Goal: Task Accomplishment & Management: Manage account settings

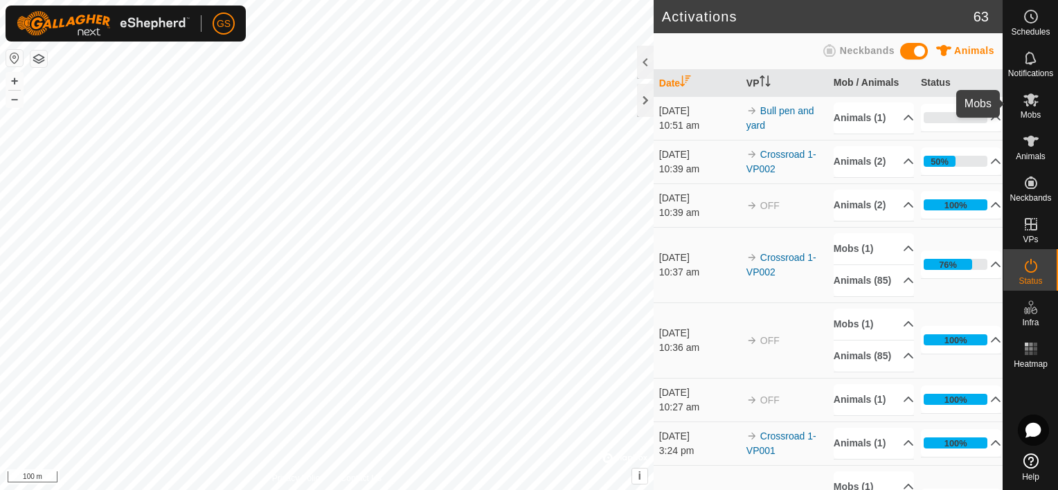
click at [1032, 111] on span "Mobs" at bounding box center [1030, 115] width 20 height 8
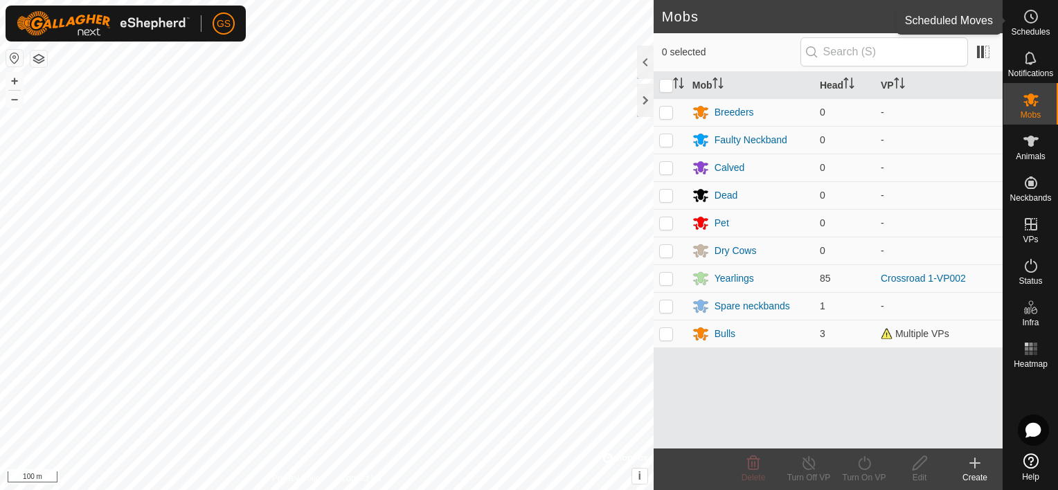
click at [1037, 25] on es-schedule-vp-svg-icon at bounding box center [1030, 17] width 25 height 22
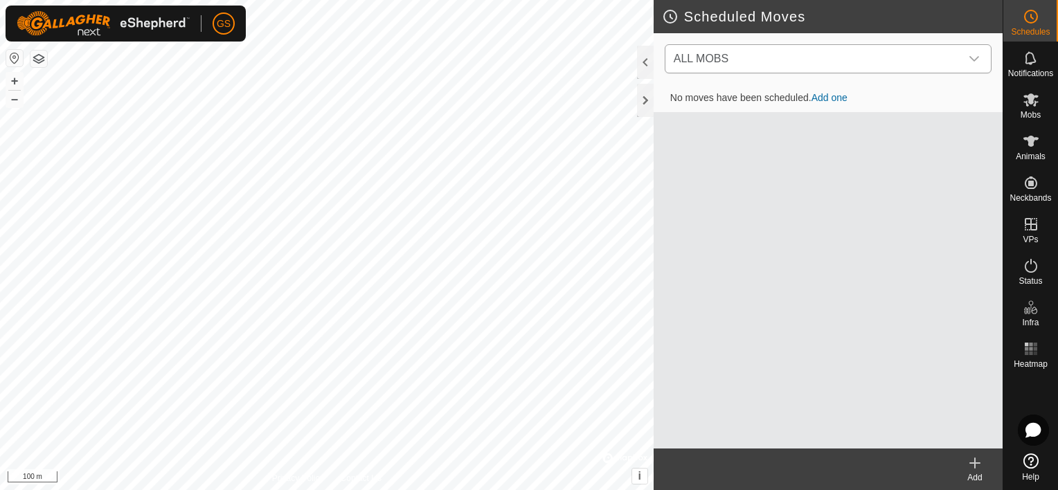
click at [721, 55] on span "ALL MOBS" at bounding box center [701, 59] width 55 height 12
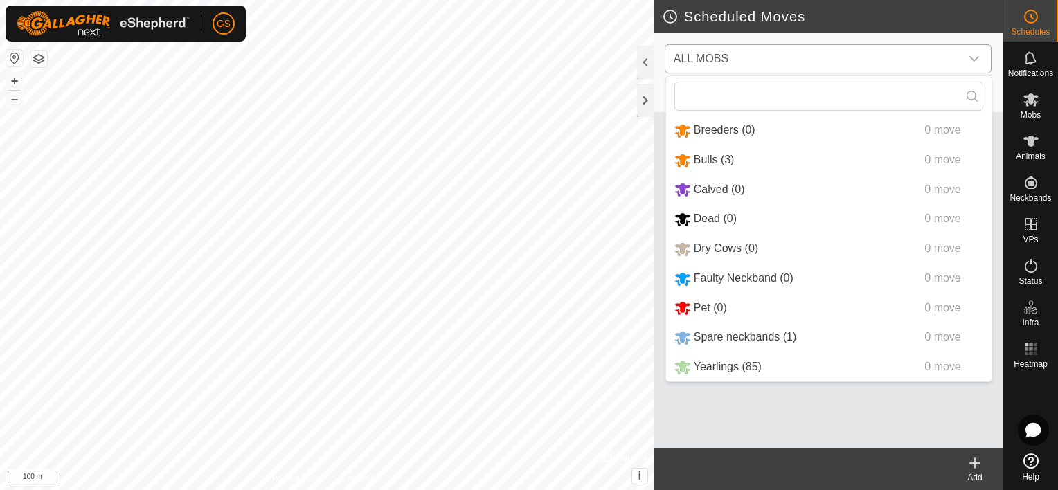
click at [737, 368] on li "Yearlings (85) 0 move" at bounding box center [828, 367] width 325 height 28
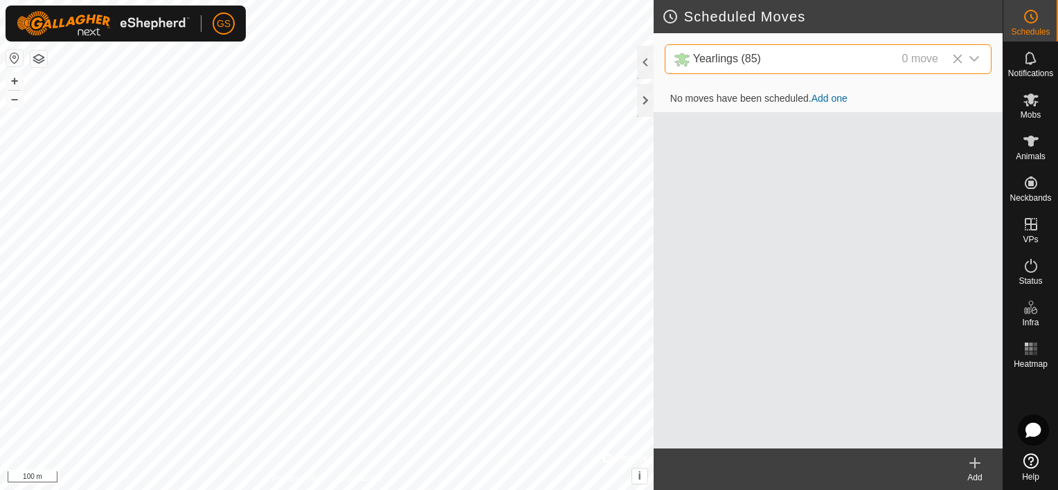
click at [834, 97] on link "Add one" at bounding box center [829, 98] width 36 height 11
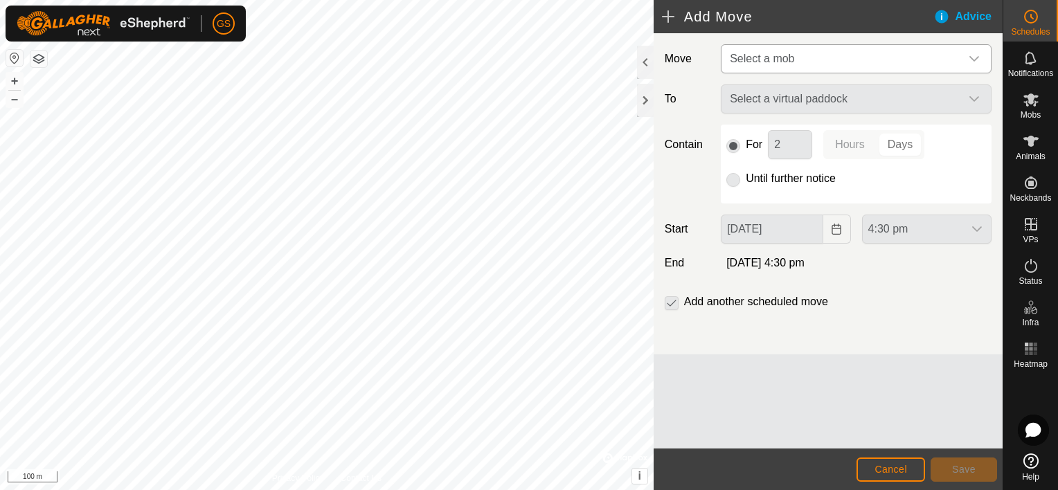
click at [975, 61] on icon "dropdown trigger" at bounding box center [974, 58] width 11 height 11
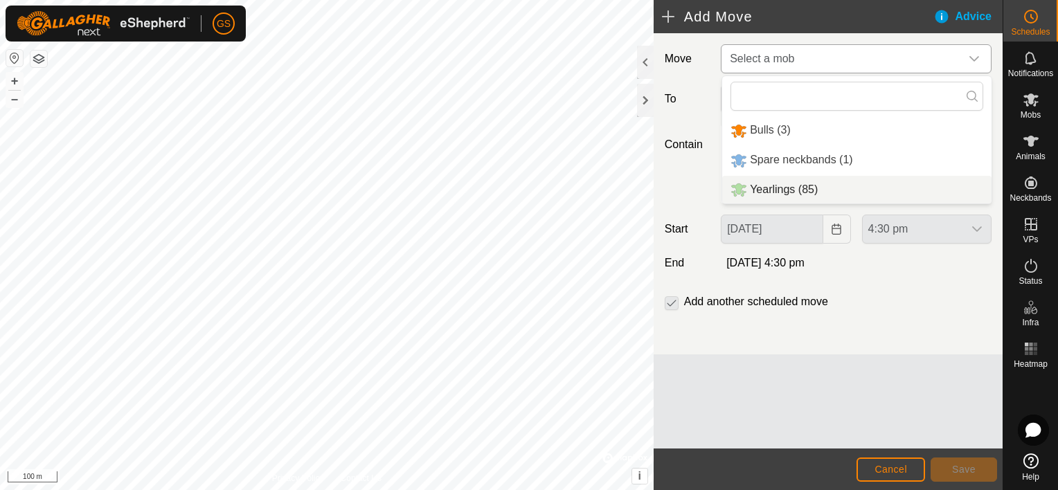
click at [820, 188] on li "Yearlings (85)" at bounding box center [856, 190] width 269 height 28
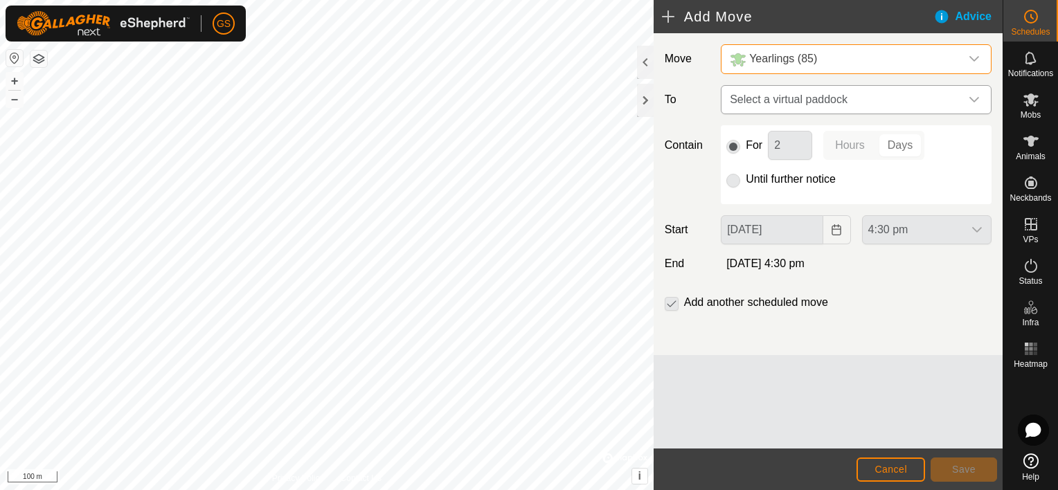
click at [971, 101] on icon "dropdown trigger" at bounding box center [974, 99] width 11 height 11
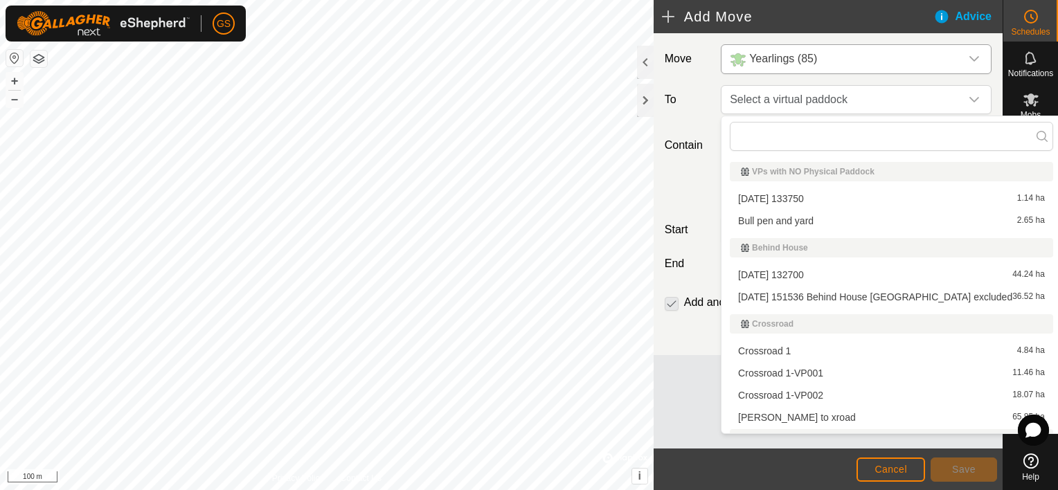
scroll to position [17, 0]
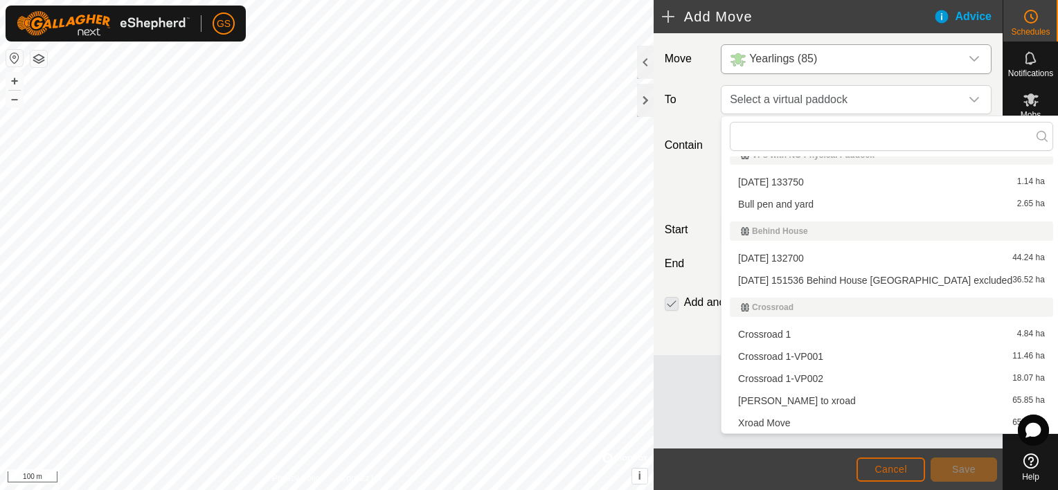
click at [891, 465] on span "Cancel" at bounding box center [890, 469] width 33 height 11
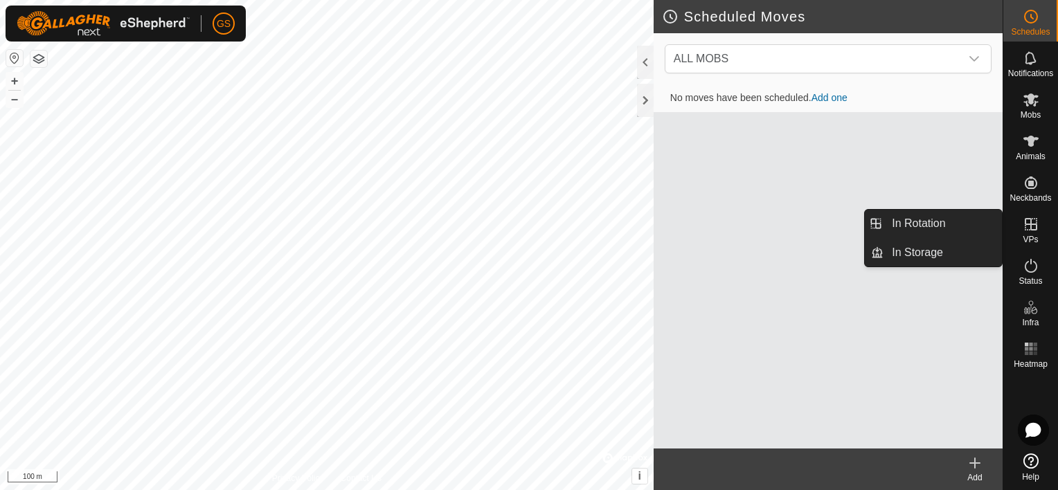
click at [1032, 235] on span "VPs" at bounding box center [1030, 239] width 15 height 8
click at [919, 233] on link "In Rotation" at bounding box center [942, 224] width 118 height 28
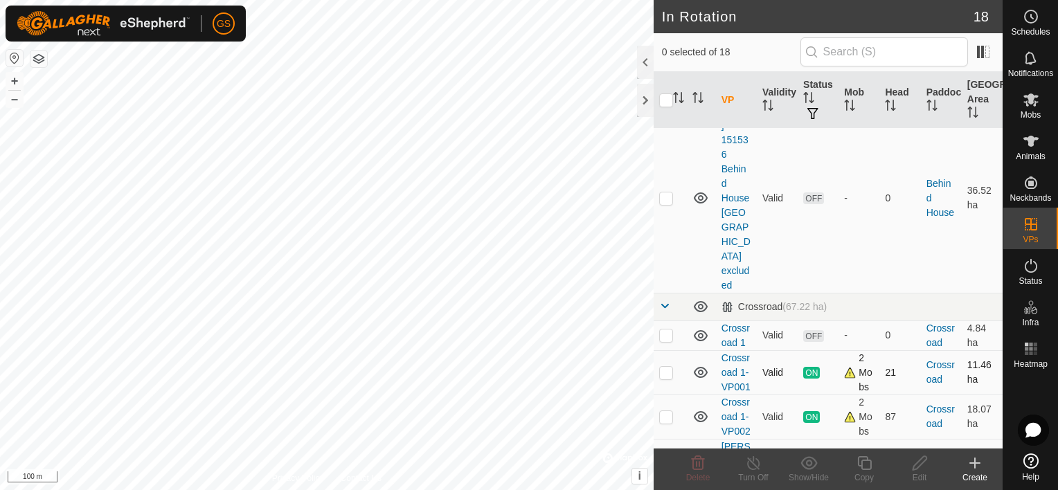
scroll to position [208, 0]
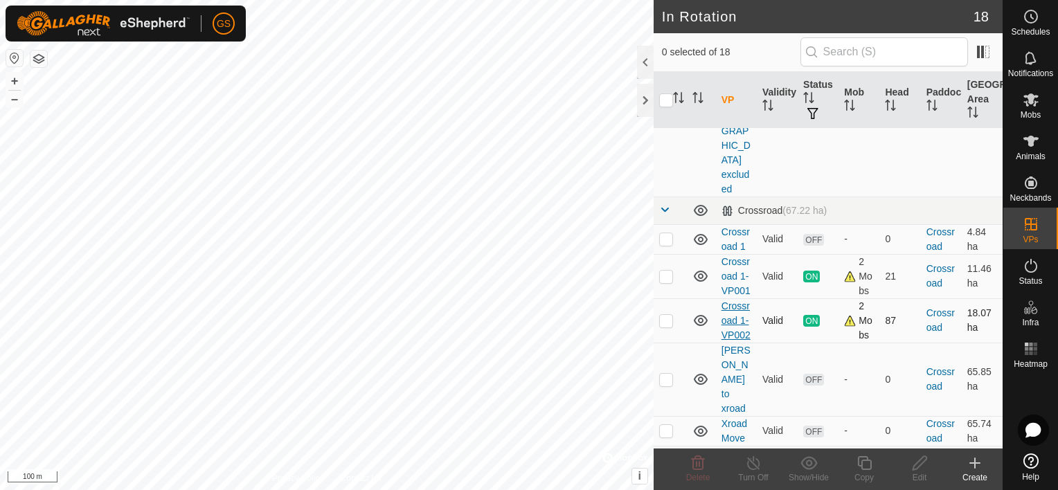
click at [738, 313] on link "Crossroad 1-VP002" at bounding box center [735, 320] width 29 height 40
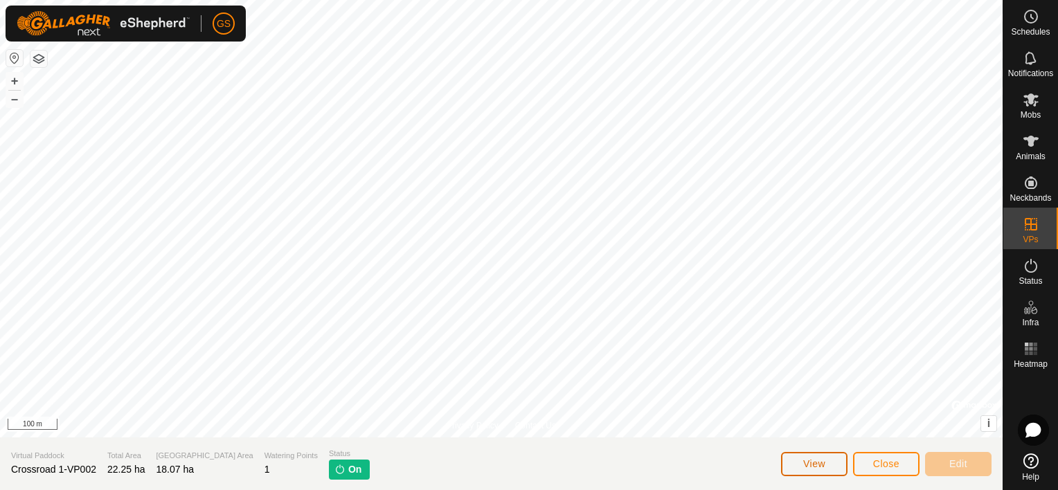
click at [828, 465] on button "View" at bounding box center [814, 464] width 66 height 24
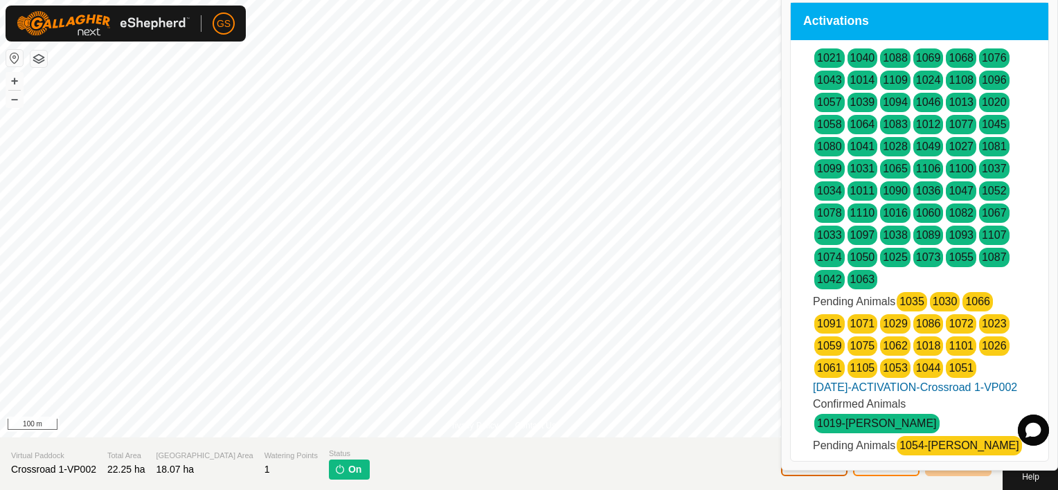
scroll to position [55, 0]
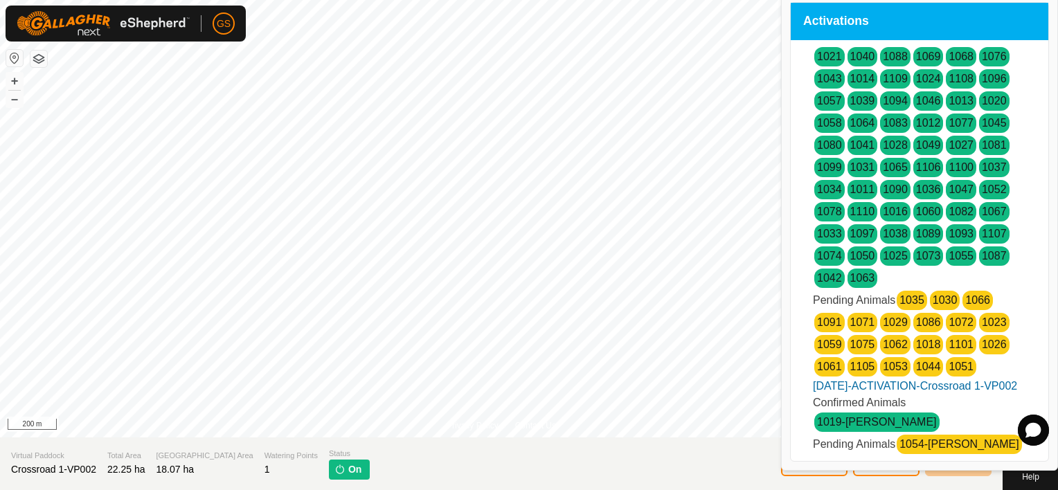
click at [920, 301] on link "1035" at bounding box center [911, 300] width 25 height 12
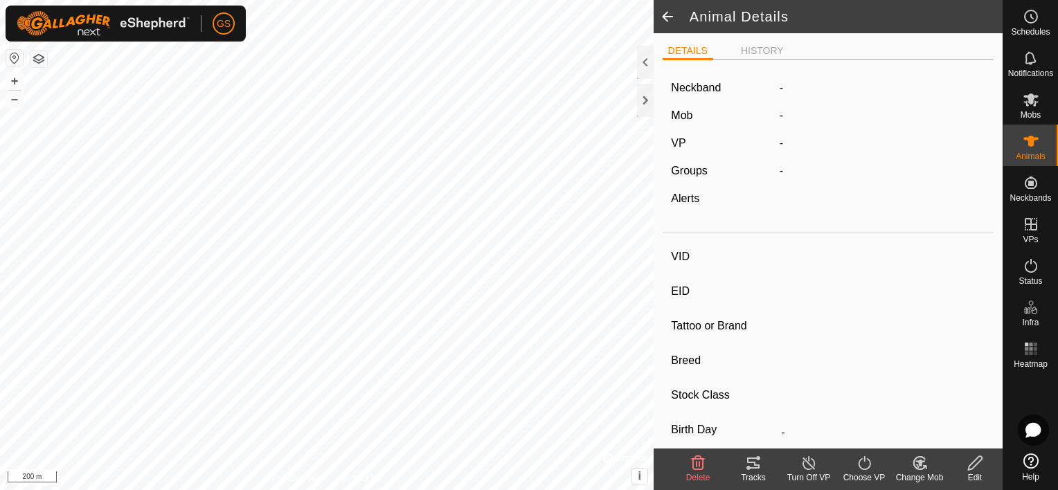
type input "1035"
type input "-"
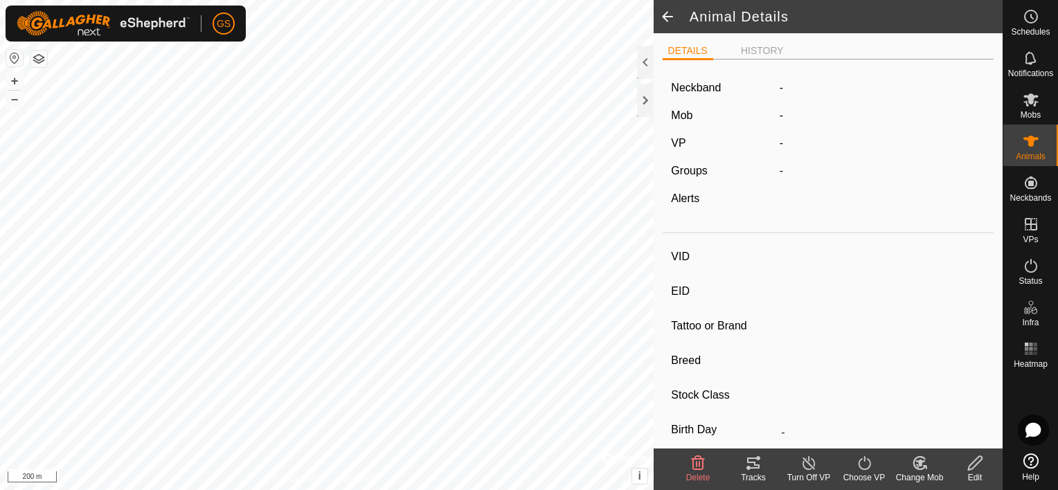
type input "-"
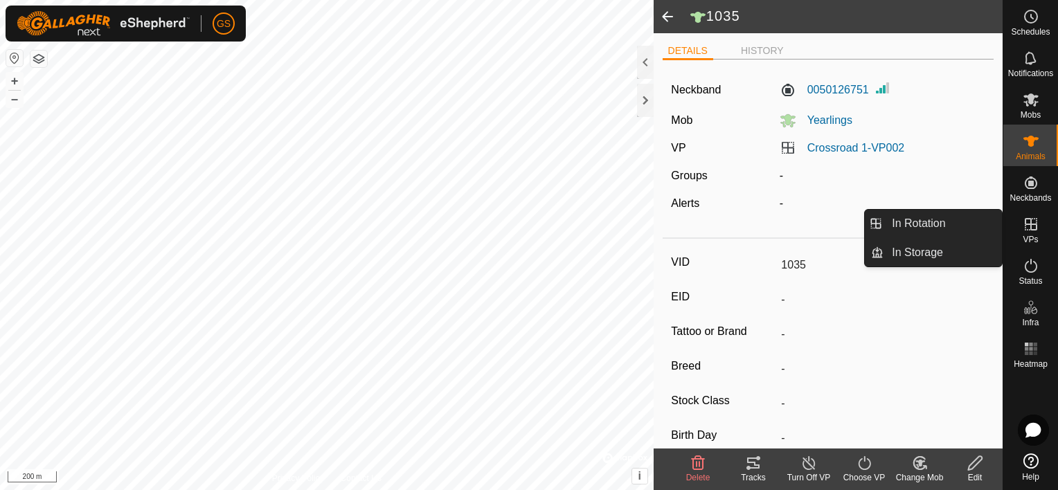
click at [1038, 235] on es-virtualpaddocks-svg-icon at bounding box center [1030, 224] width 25 height 22
click at [1027, 228] on icon at bounding box center [1031, 224] width 17 height 17
click at [924, 233] on link "In Rotation" at bounding box center [942, 224] width 118 height 28
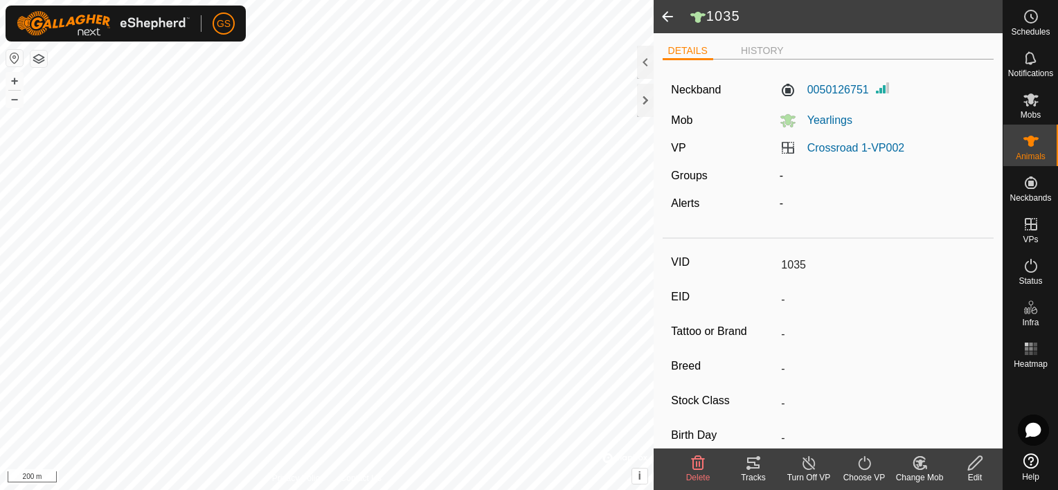
click at [1002, 489] on p-menu "In Rotation In Storage" at bounding box center [1002, 490] width 0 height 0
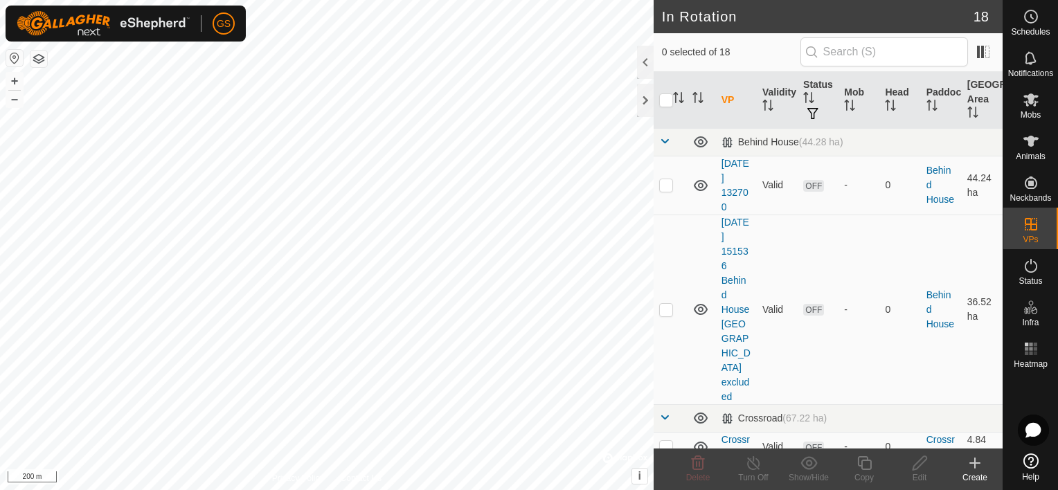
checkbox input "true"
click at [870, 471] on div "Copy" at bounding box center [863, 477] width 55 height 12
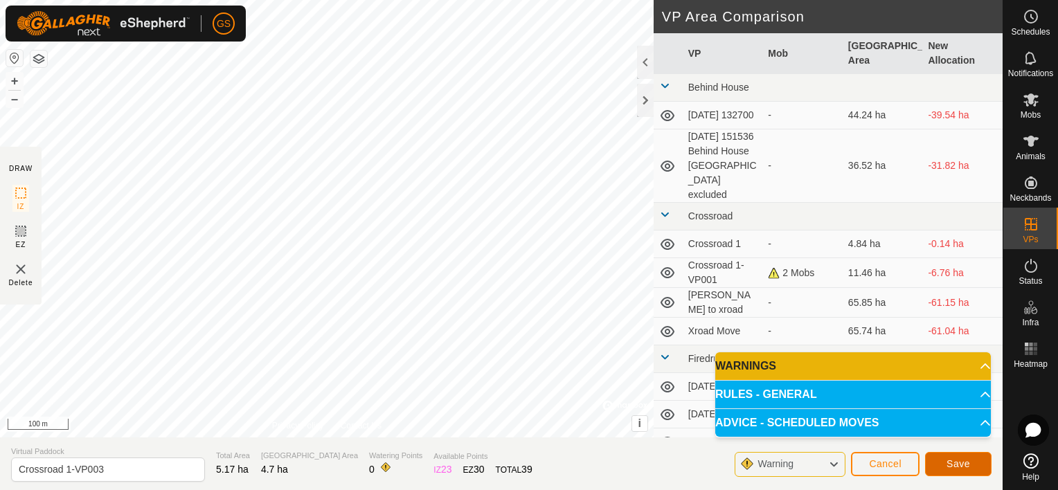
click at [955, 463] on span "Save" at bounding box center [958, 463] width 24 height 11
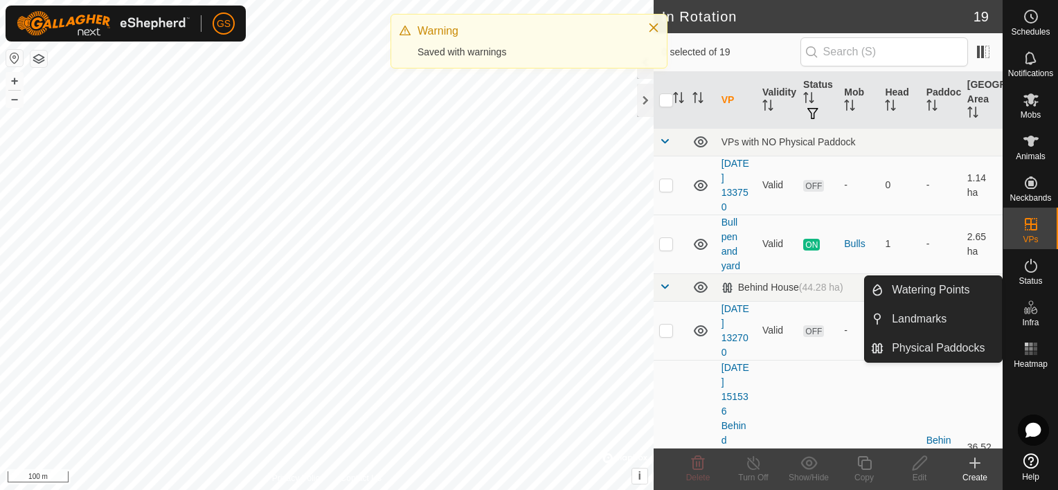
click at [1030, 307] on icon at bounding box center [1030, 307] width 1 height 4
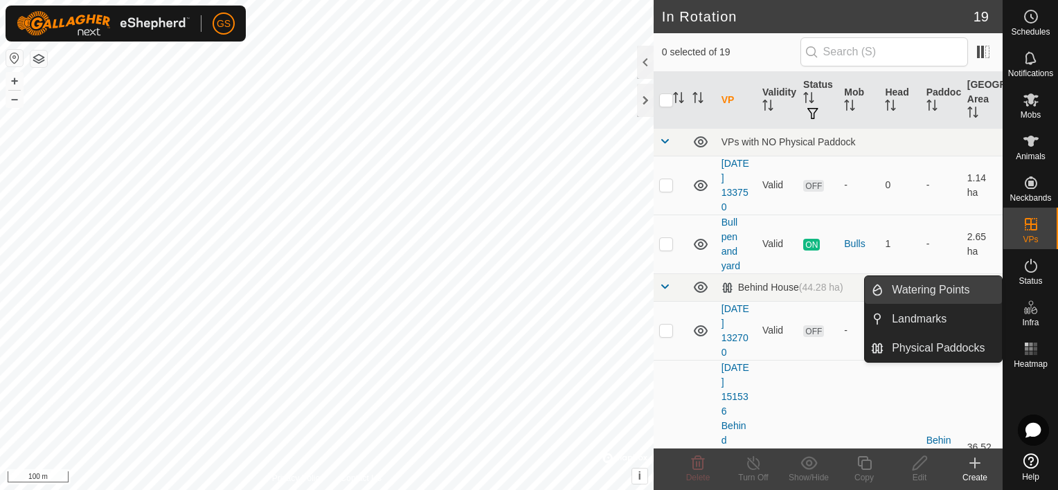
drag, startPoint x: 997, startPoint y: 307, endPoint x: 921, endPoint y: 289, distance: 78.4
click at [921, 289] on link "Watering Points" at bounding box center [942, 290] width 118 height 28
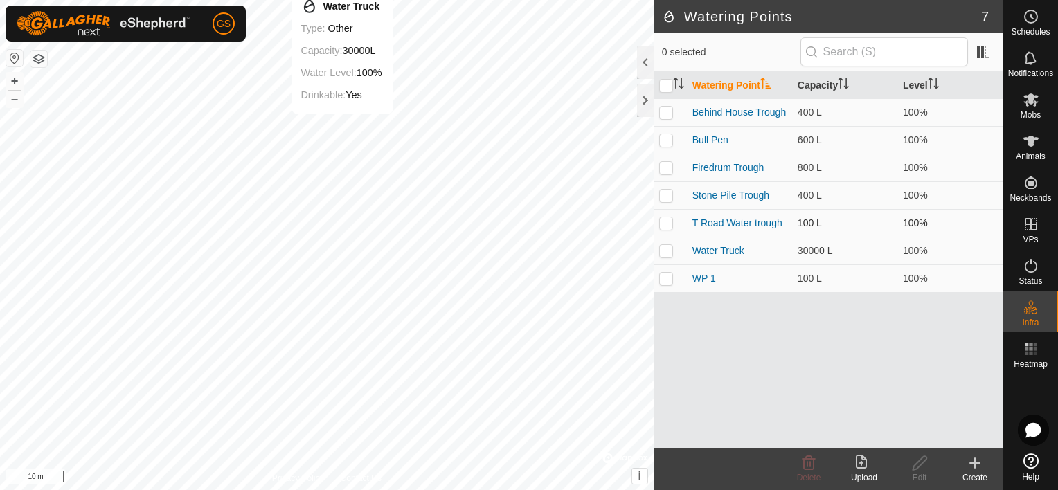
checkbox input "true"
click at [917, 466] on icon at bounding box center [919, 463] width 17 height 17
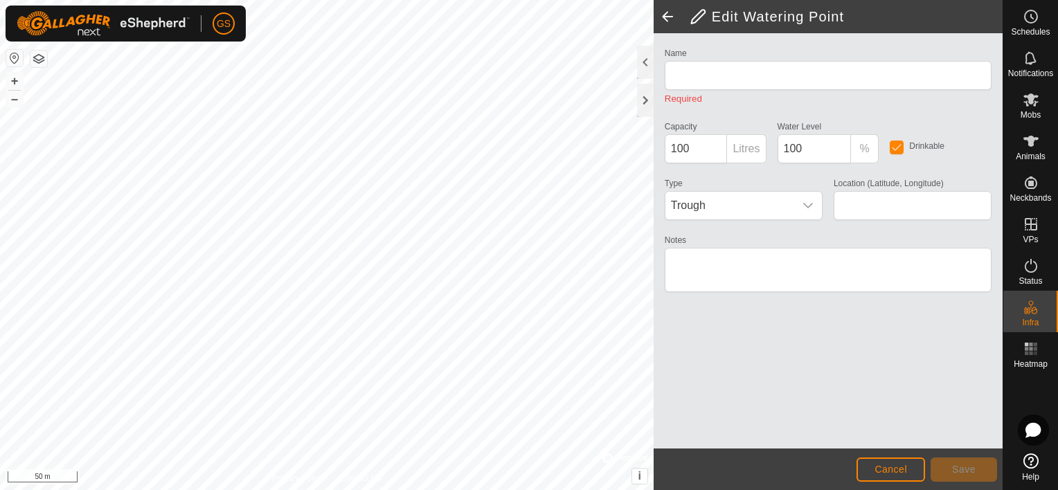
type input "Water Truck"
type input "30000"
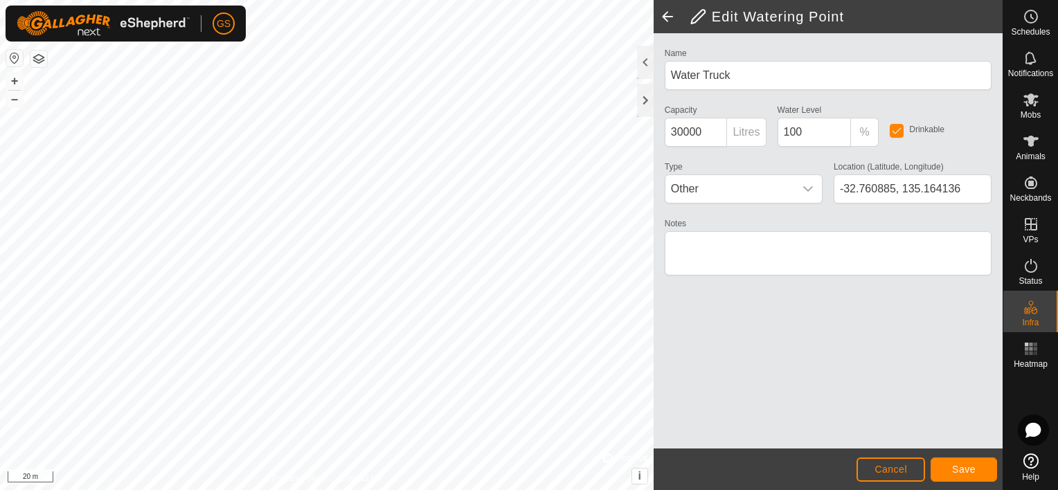
type input "-32.766046, 135.164349"
click at [954, 465] on span "Save" at bounding box center [964, 469] width 24 height 11
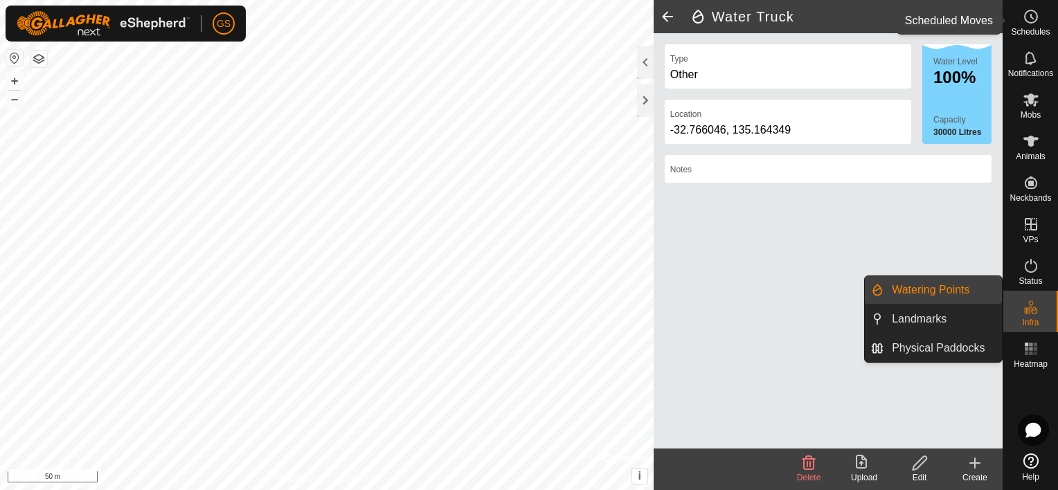
click at [1036, 25] on es-schedule-vp-svg-icon at bounding box center [1030, 17] width 25 height 22
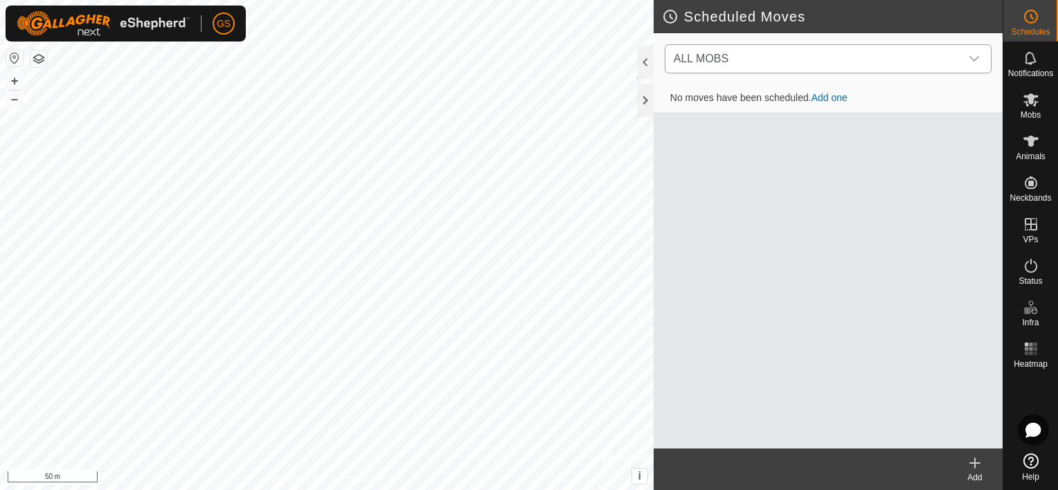
click at [737, 66] on span "ALL MOBS" at bounding box center [814, 59] width 292 height 28
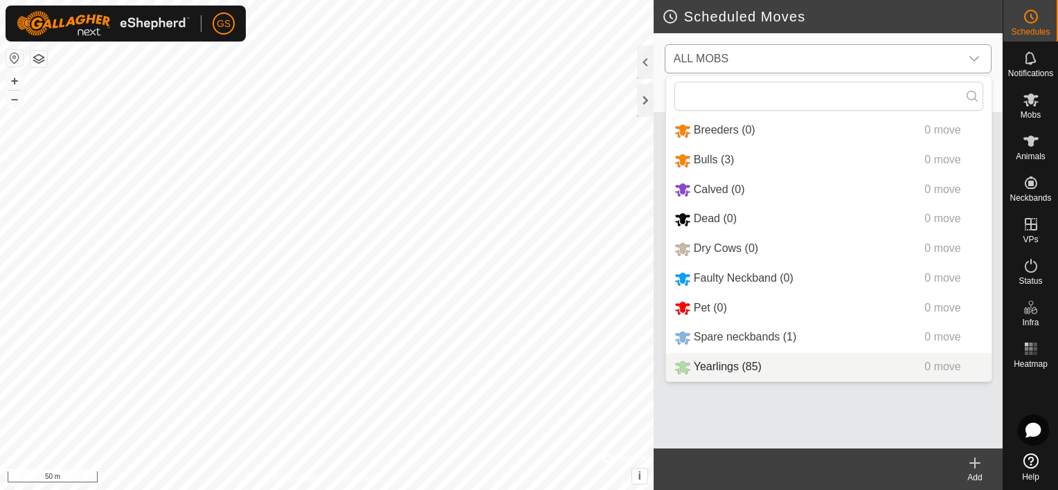
click at [731, 372] on li "Yearlings (85) 0 move" at bounding box center [828, 367] width 325 height 28
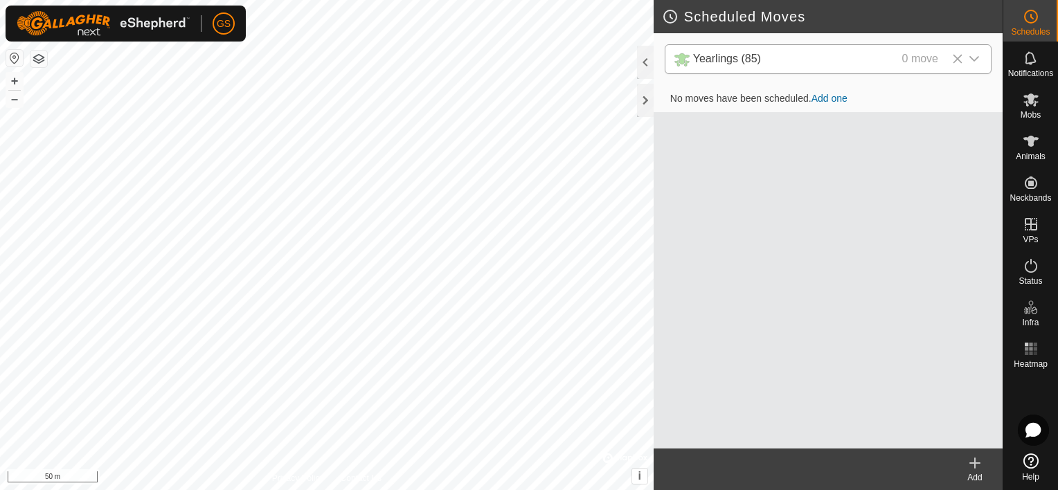
click at [841, 99] on link "Add one" at bounding box center [829, 98] width 36 height 11
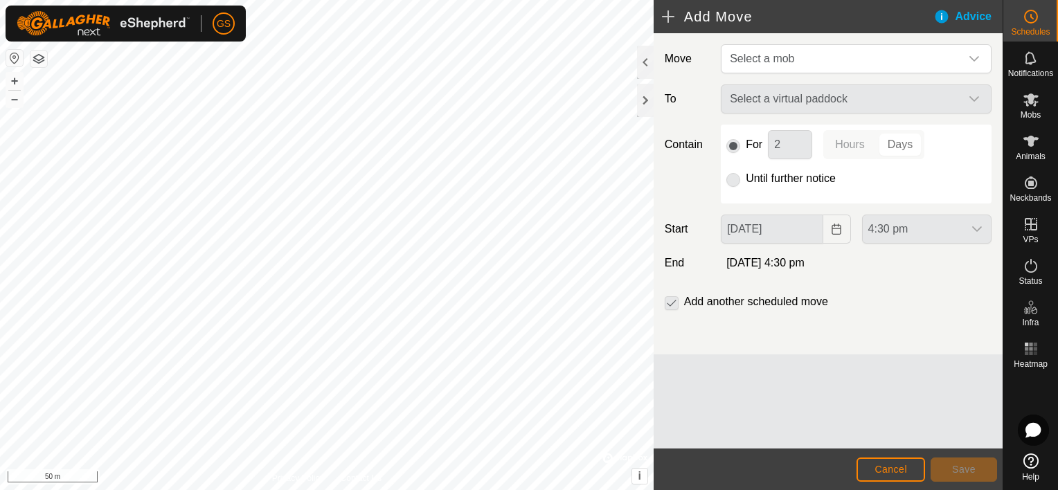
click at [858, 105] on div "Select a virtual paddock" at bounding box center [856, 98] width 282 height 29
click at [921, 50] on span "Select a mob" at bounding box center [842, 59] width 236 height 28
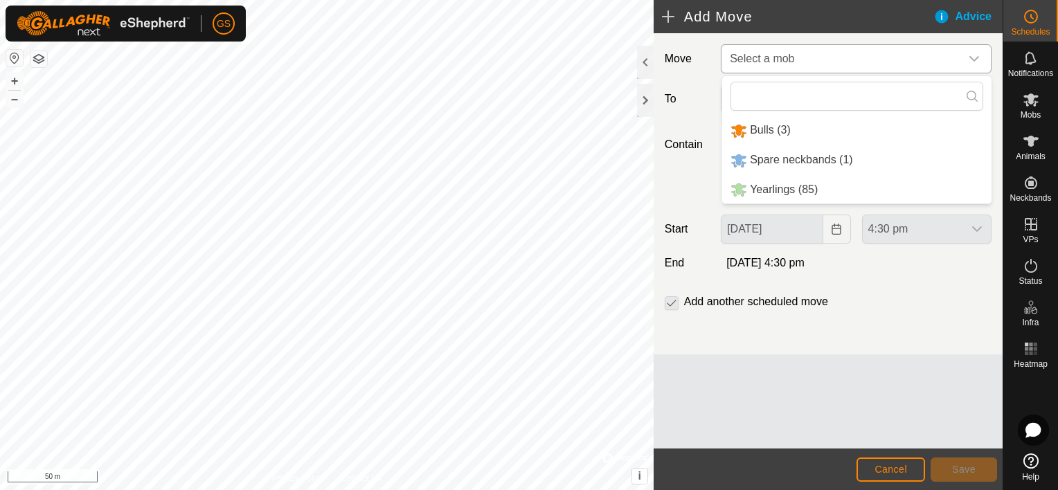
click at [781, 185] on li "Yearlings (85)" at bounding box center [856, 190] width 269 height 28
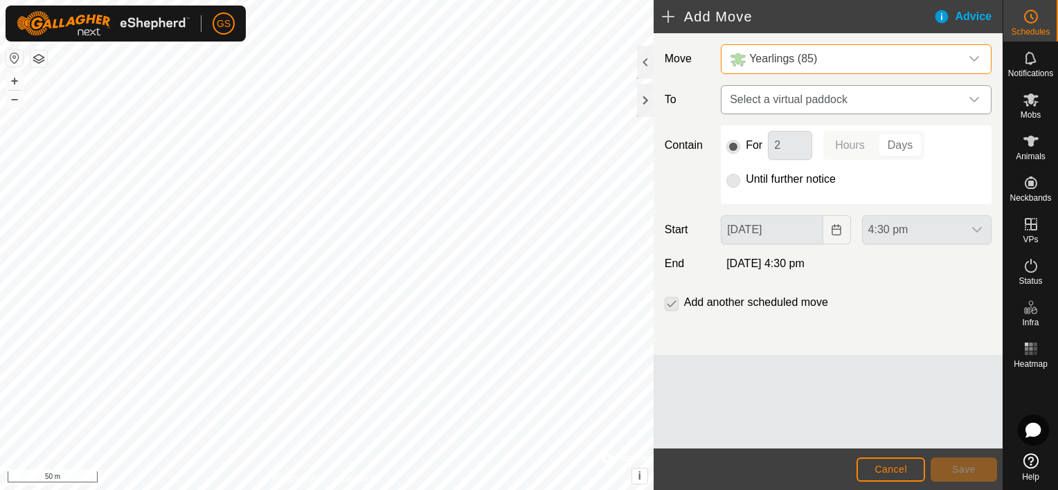
click at [975, 99] on icon "dropdown trigger" at bounding box center [974, 99] width 11 height 11
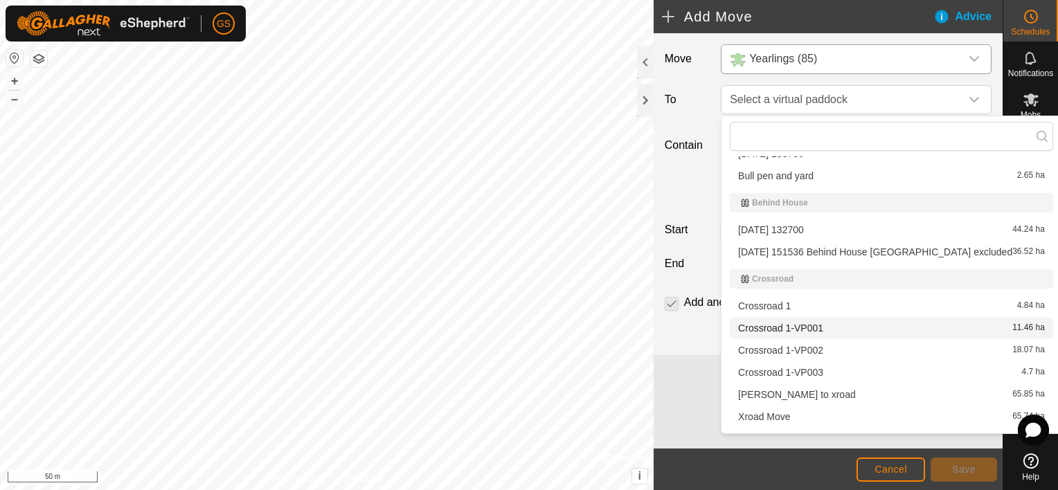
scroll to position [69, 0]
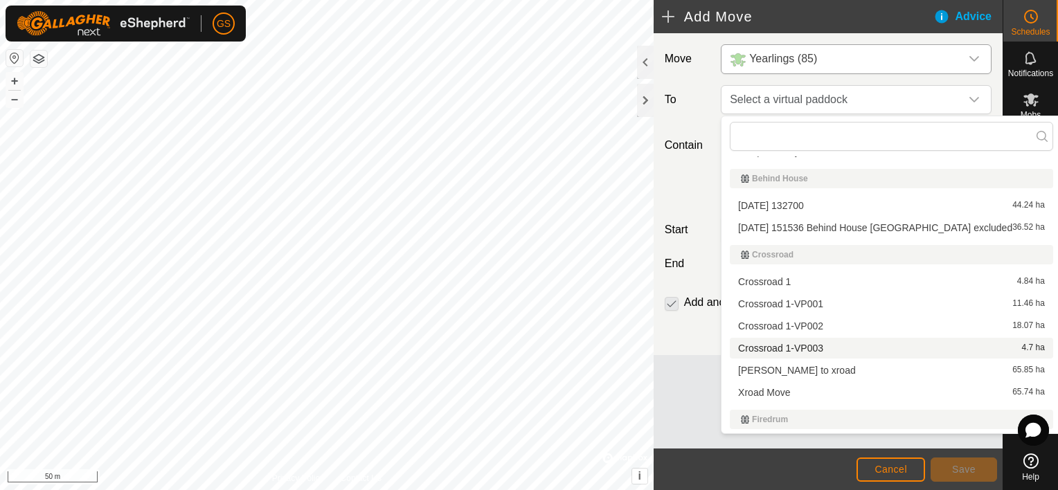
click at [821, 346] on li "Crossroad 1-VP003 4.7 ha" at bounding box center [891, 348] width 323 height 21
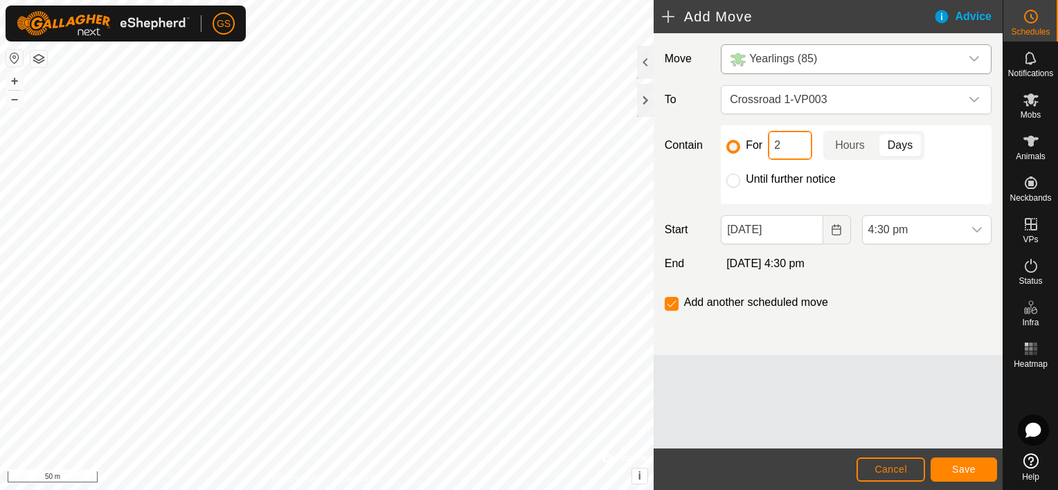
click at [792, 144] on input "2" at bounding box center [790, 145] width 44 height 29
click at [918, 224] on span "4:30 pm" at bounding box center [913, 230] width 100 height 28
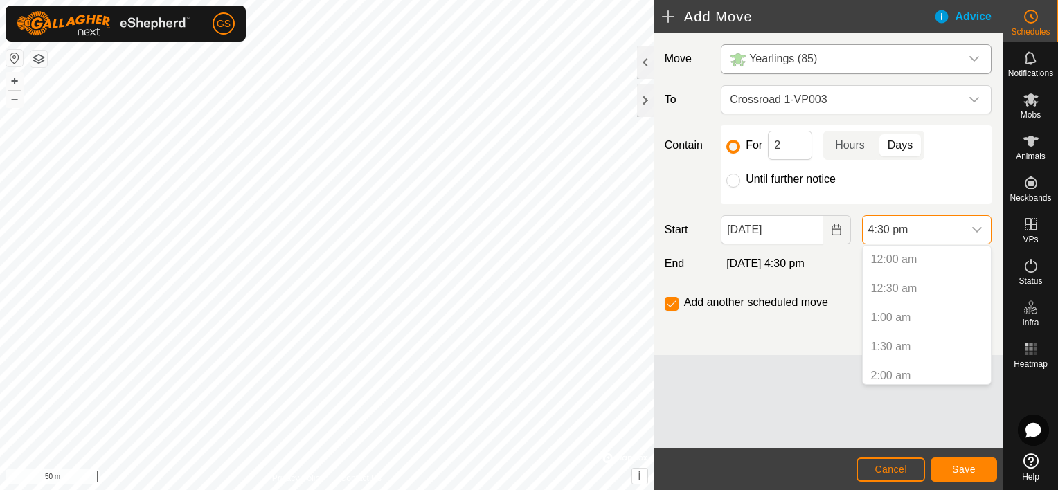
scroll to position [849, 0]
click at [906, 340] on p-selectitem "4:00 pm" at bounding box center [927, 341] width 128 height 28
click at [825, 344] on div "Move Yearlings (85) To Crossroad 1-VP003 Contain For 2 Hours Days Until further…" at bounding box center [828, 194] width 349 height 322
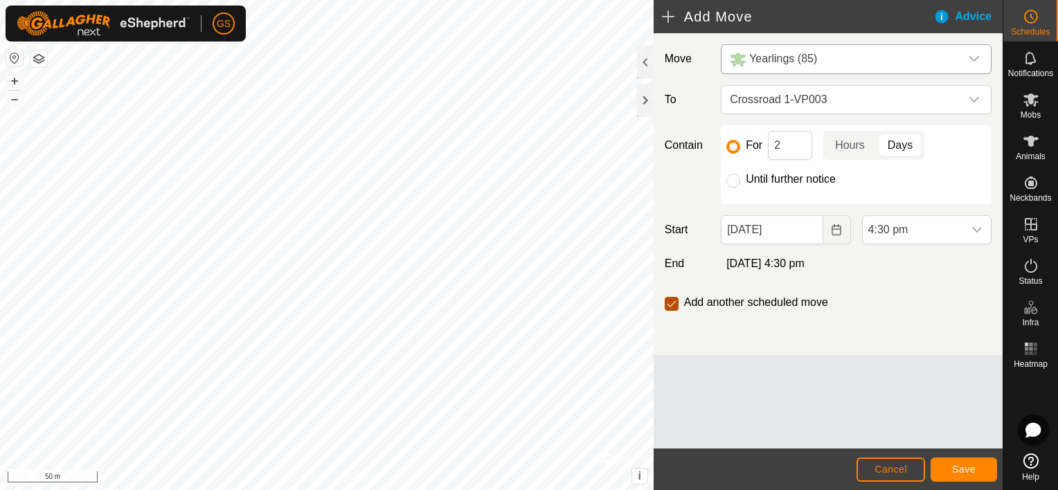
click at [667, 298] on input "checkbox" at bounding box center [672, 304] width 14 height 14
checkbox input "false"
click at [953, 471] on span "Save" at bounding box center [964, 469] width 24 height 11
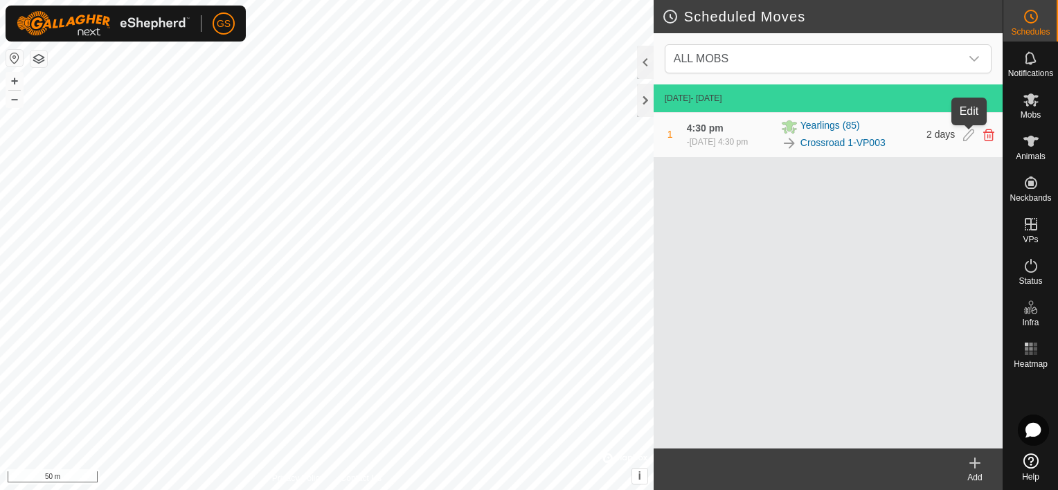
click at [966, 131] on icon at bounding box center [968, 135] width 11 height 12
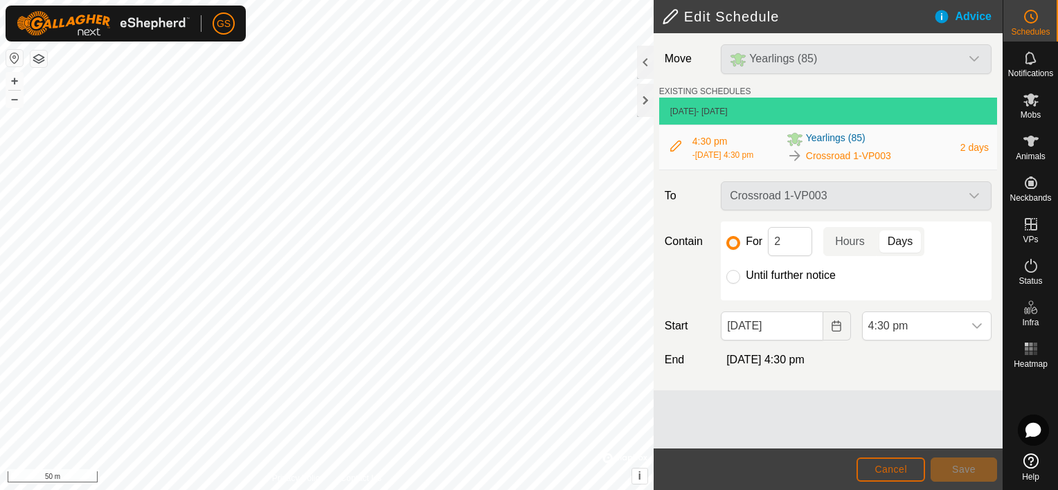
click at [906, 468] on span "Cancel" at bounding box center [890, 469] width 33 height 11
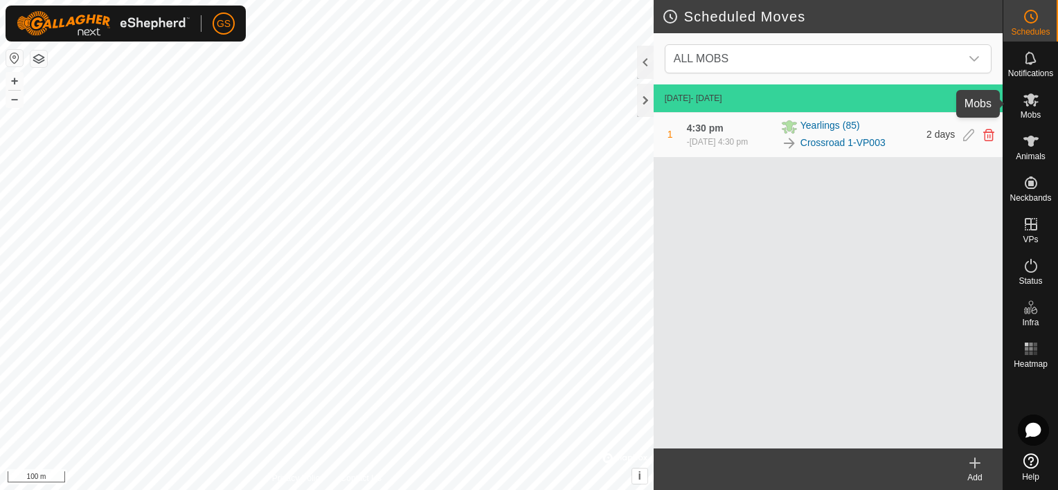
click at [1034, 111] on span "Mobs" at bounding box center [1030, 115] width 20 height 8
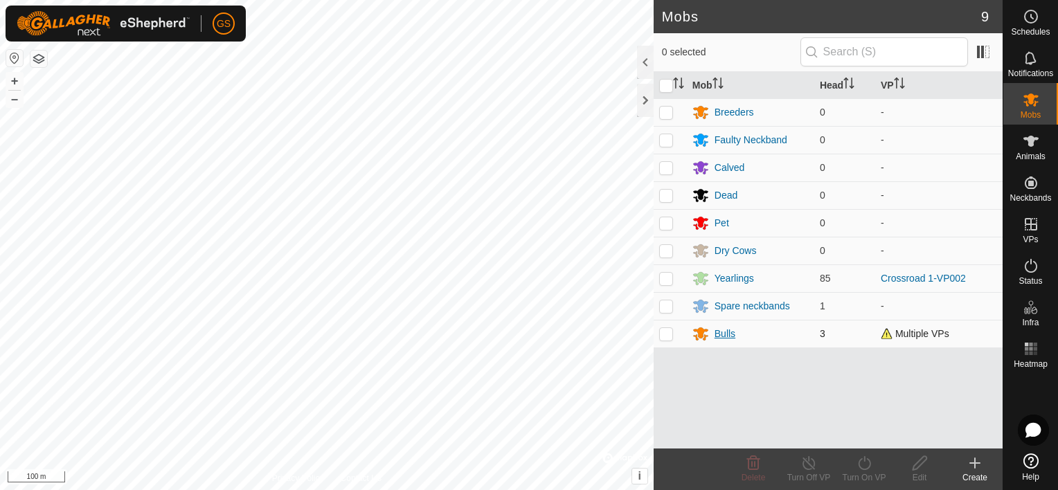
click at [722, 333] on div "Bulls" at bounding box center [724, 334] width 21 height 15
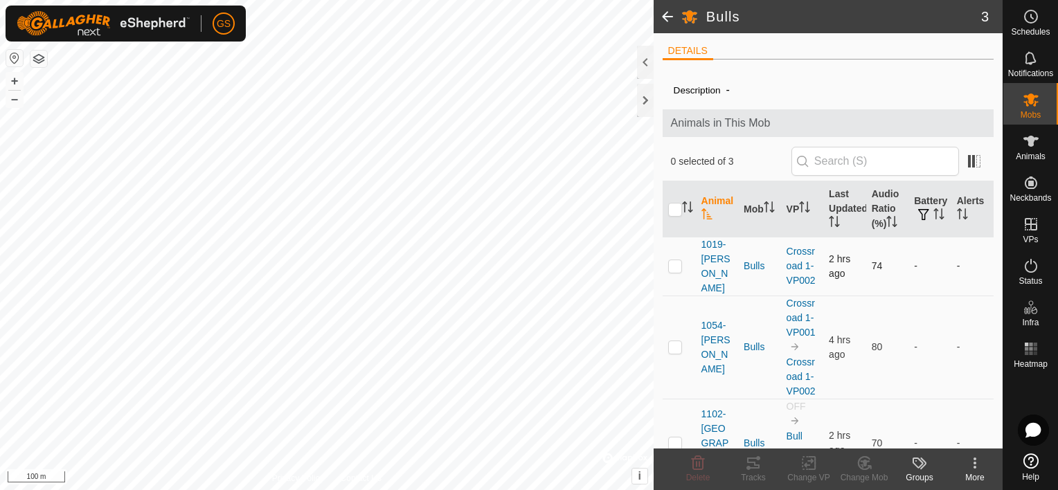
click at [677, 260] on p-checkbox at bounding box center [675, 265] width 14 height 11
checkbox input "true"
click at [674, 341] on p-checkbox at bounding box center [675, 346] width 14 height 11
checkbox input "true"
click at [1036, 23] on icon at bounding box center [1031, 16] width 17 height 17
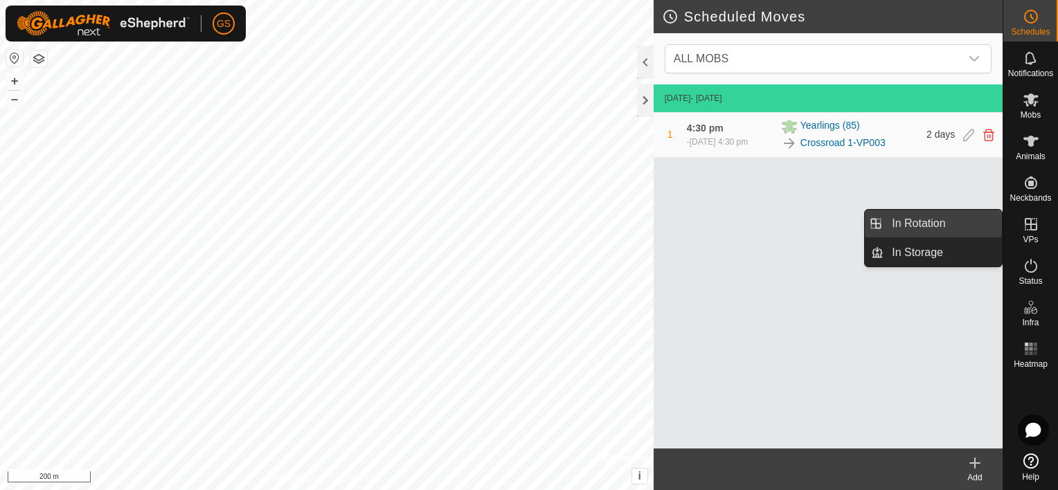
click at [953, 227] on link "In Rotation" at bounding box center [942, 224] width 118 height 28
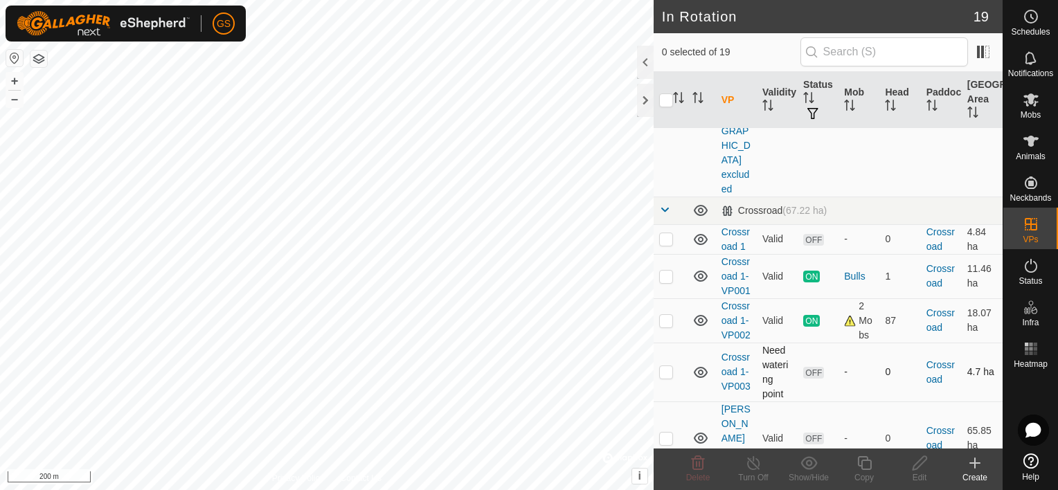
scroll to position [277, 0]
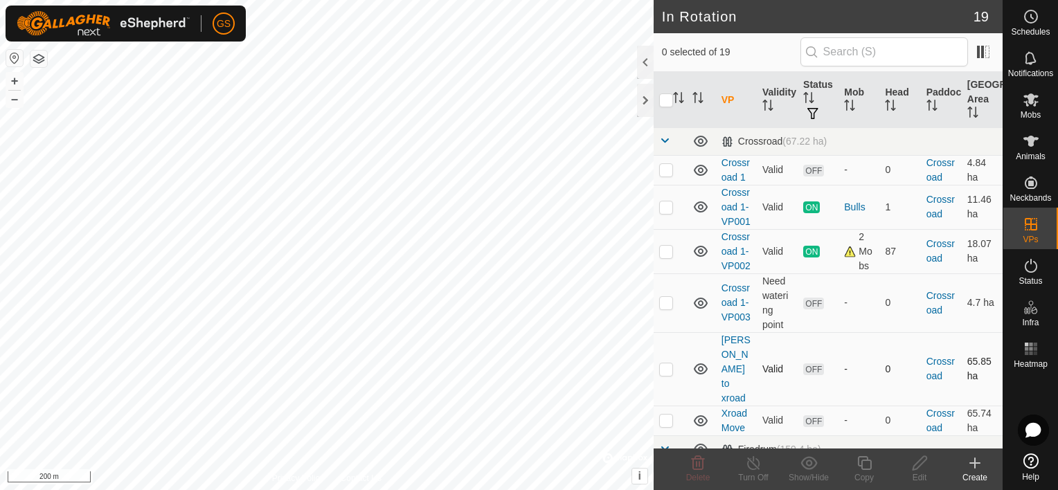
click at [666, 363] on p-checkbox at bounding box center [666, 368] width 14 height 11
checkbox input "true"
click at [667, 415] on p-checkbox at bounding box center [666, 420] width 14 height 11
checkbox input "true"
click at [701, 361] on icon at bounding box center [700, 369] width 17 height 17
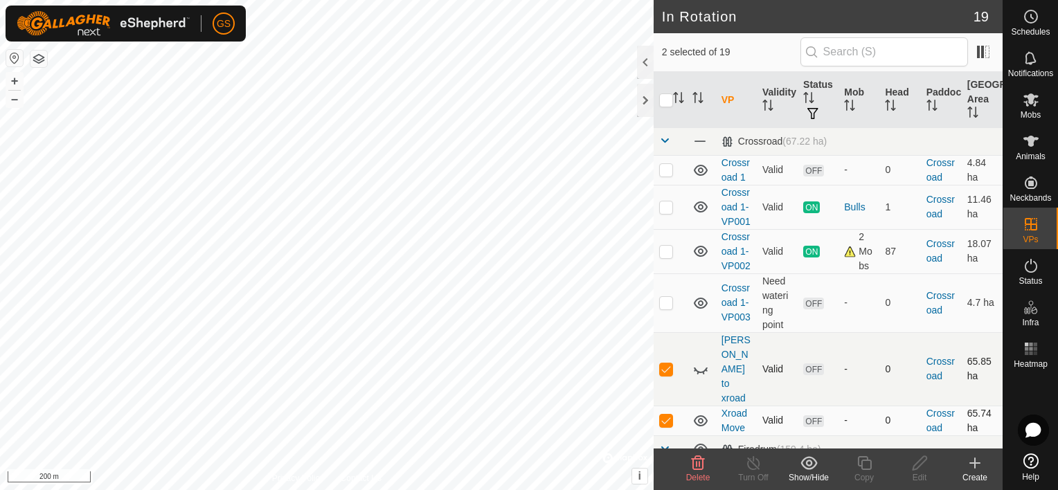
click at [699, 413] on icon at bounding box center [700, 421] width 17 height 17
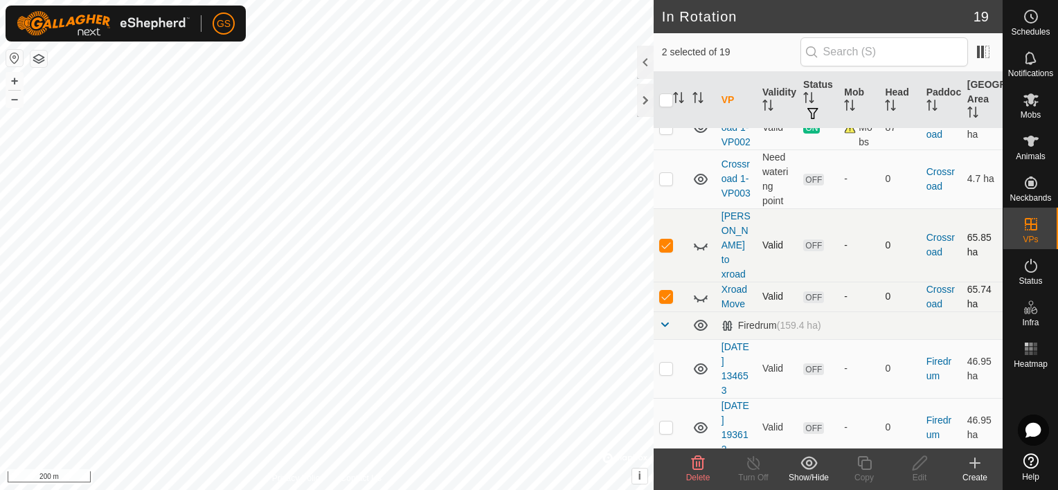
scroll to position [415, 0]
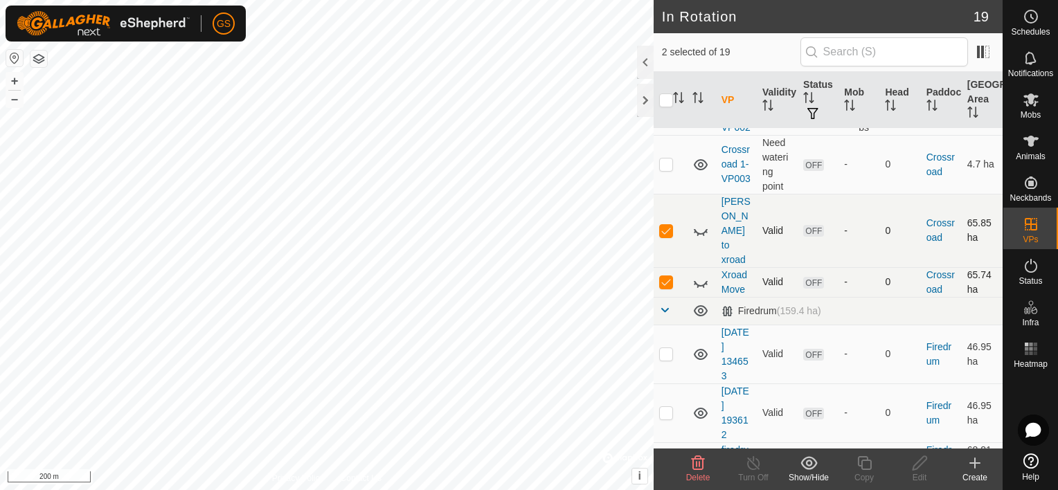
click at [669, 225] on p-checkbox at bounding box center [666, 230] width 14 height 11
checkbox input "false"
click at [667, 276] on p-checkbox at bounding box center [666, 281] width 14 height 11
checkbox input "false"
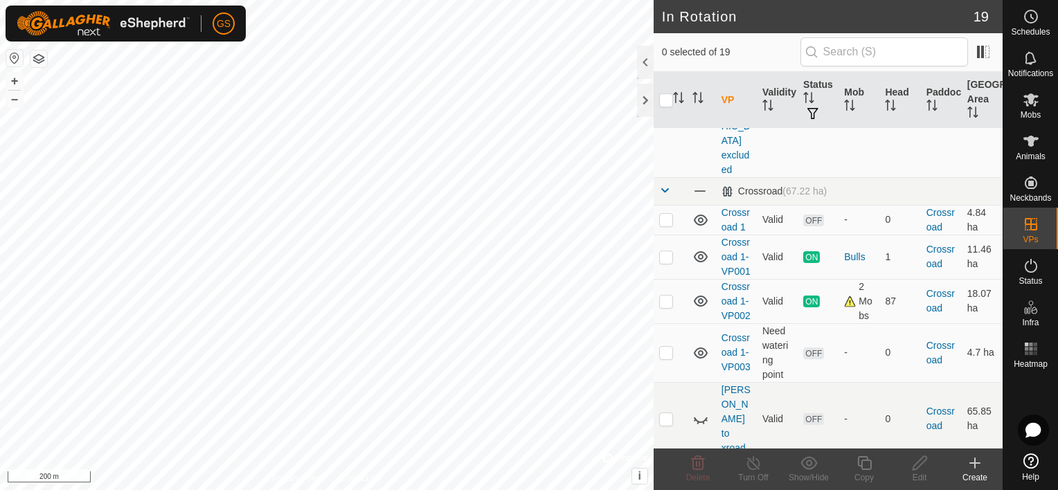
scroll to position [0, 0]
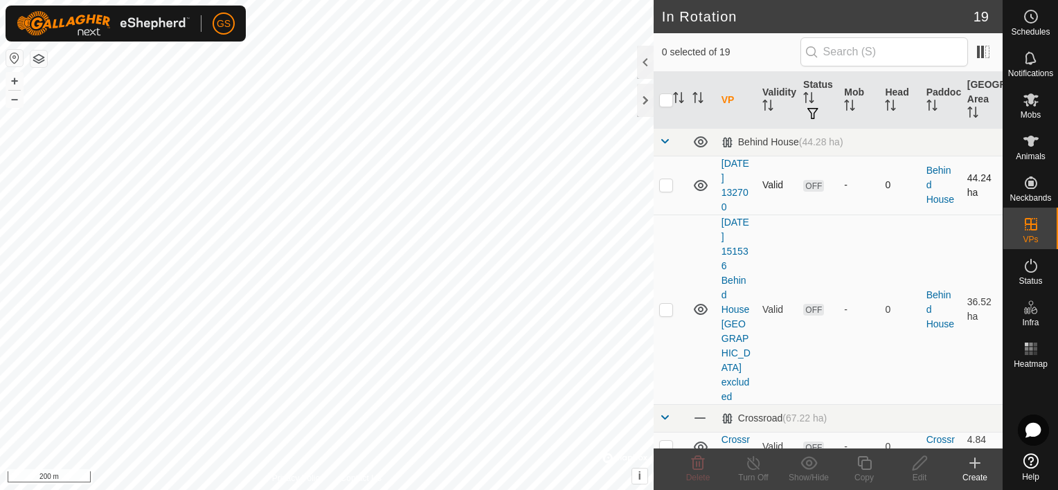
click at [670, 186] on p-checkbox at bounding box center [666, 184] width 14 height 11
checkbox input "true"
click at [665, 304] on p-checkbox at bounding box center [666, 309] width 14 height 11
checkbox input "true"
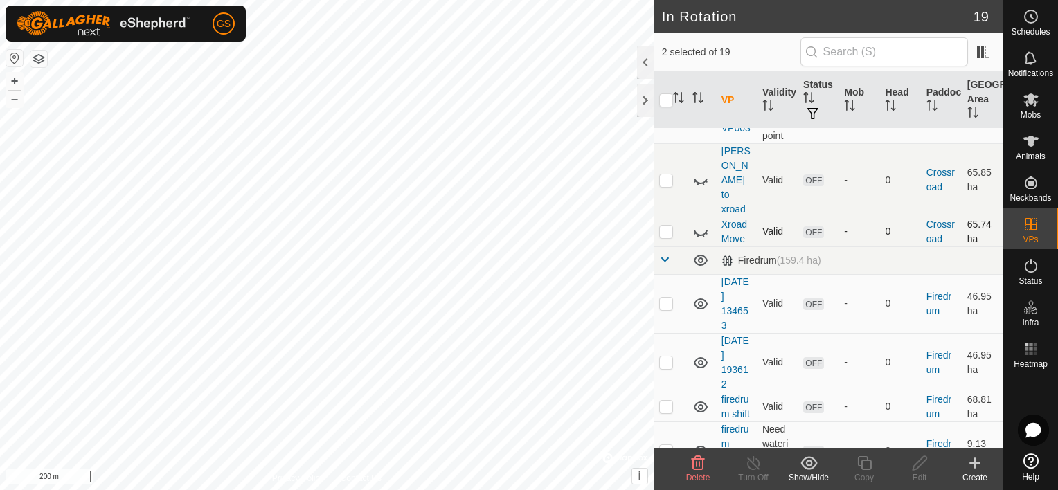
scroll to position [485, 0]
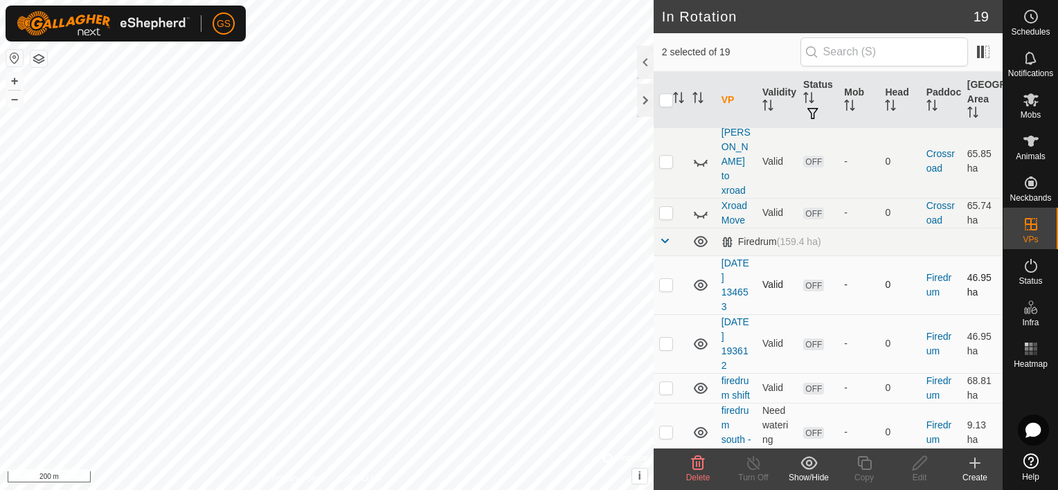
click at [667, 279] on p-checkbox at bounding box center [666, 284] width 14 height 11
checkbox input "true"
click at [662, 338] on p-checkbox at bounding box center [666, 343] width 14 height 11
checkbox input "true"
click at [667, 382] on p-checkbox at bounding box center [666, 387] width 14 height 11
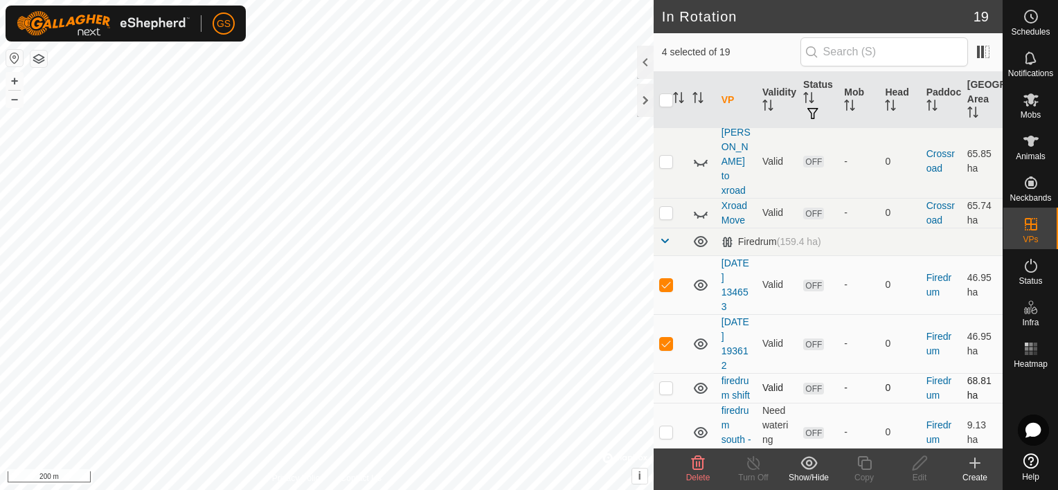
checkbox input "true"
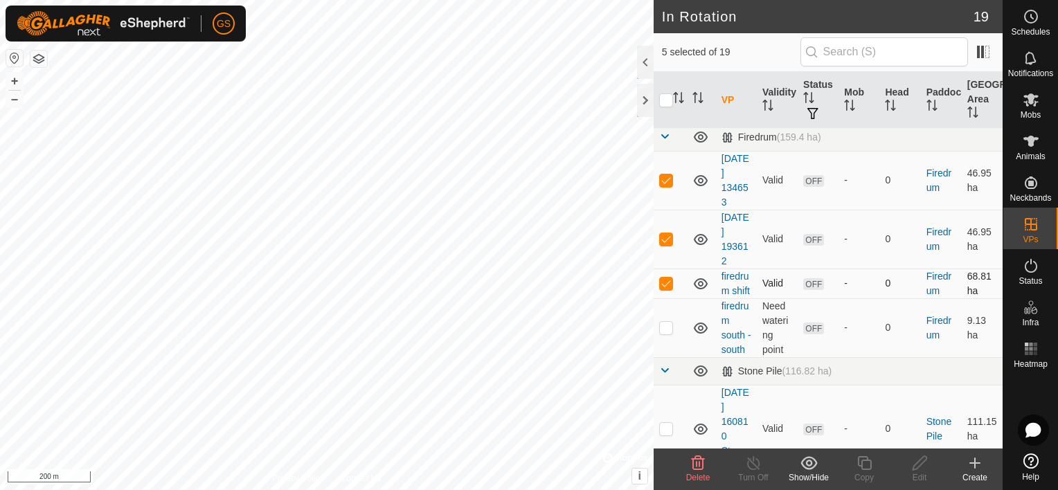
scroll to position [623, 0]
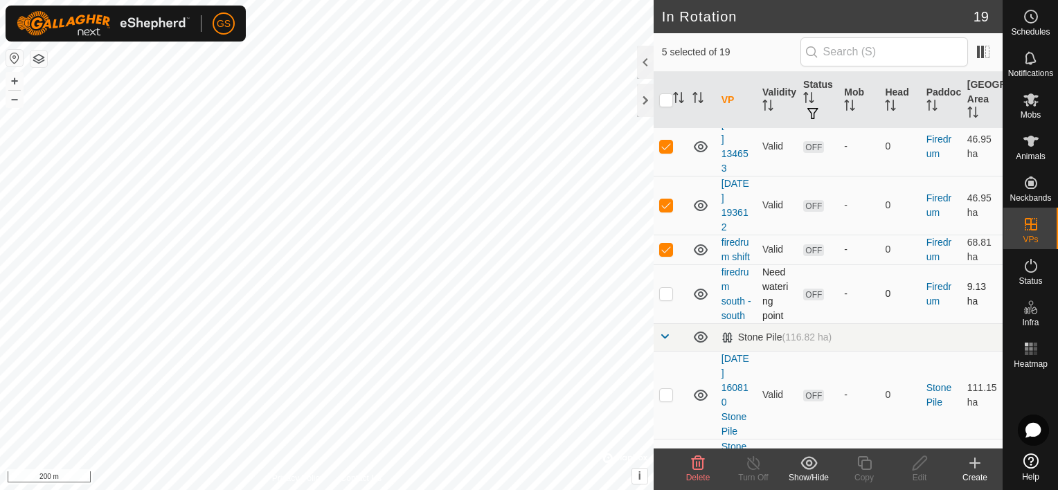
click at [669, 288] on p-checkbox at bounding box center [666, 293] width 14 height 11
checkbox input "true"
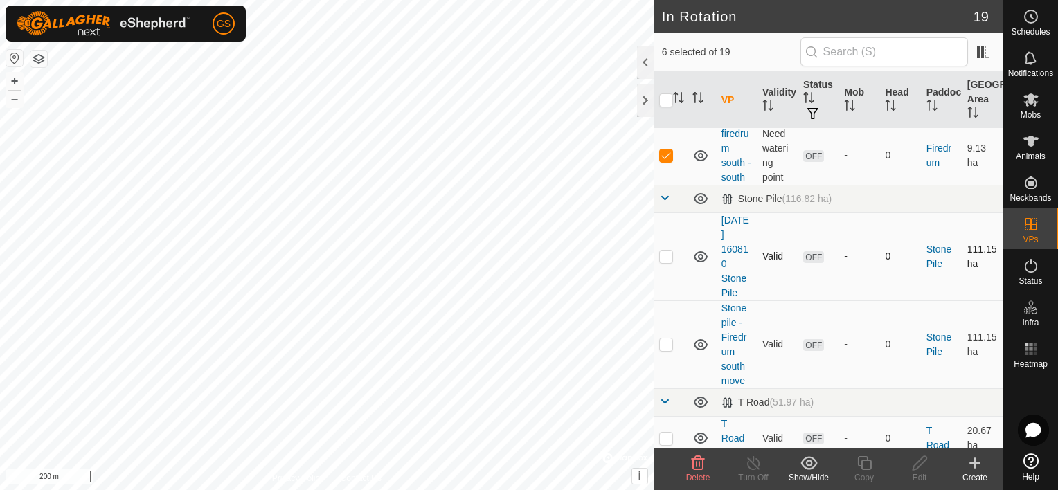
click at [664, 257] on p-checkbox at bounding box center [666, 256] width 14 height 11
checkbox input "true"
click at [669, 345] on p-checkbox at bounding box center [666, 344] width 14 height 11
checkbox input "true"
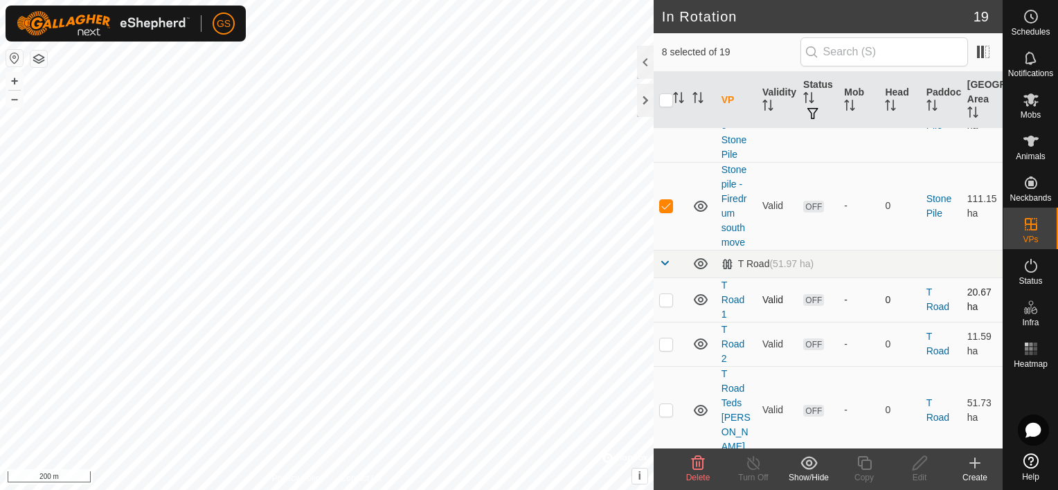
click at [665, 298] on p-checkbox at bounding box center [666, 299] width 14 height 11
checkbox input "true"
click at [670, 344] on p-checkbox at bounding box center [666, 344] width 14 height 11
checkbox input "true"
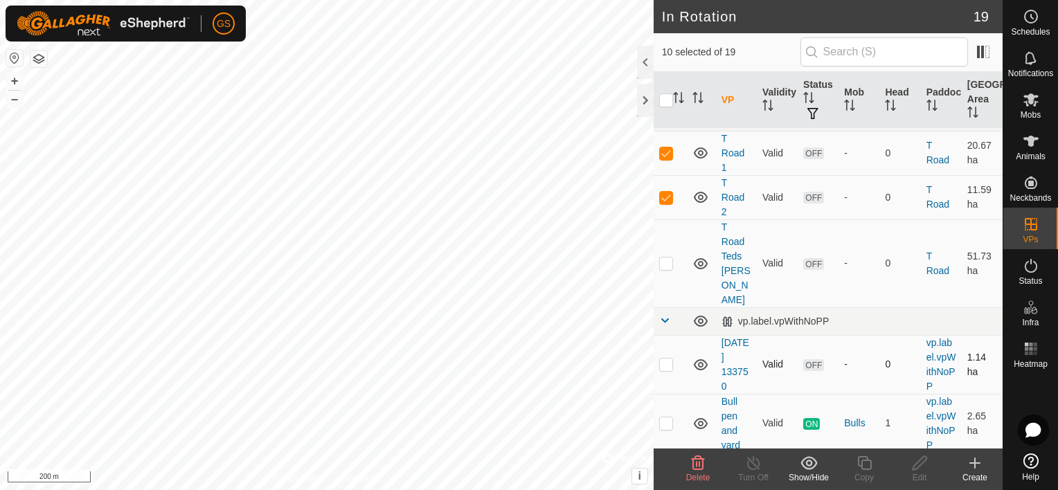
scroll to position [1048, 0]
click at [669, 261] on p-checkbox at bounding box center [666, 261] width 14 height 11
checkbox input "true"
click at [805, 459] on icon at bounding box center [808, 462] width 17 height 13
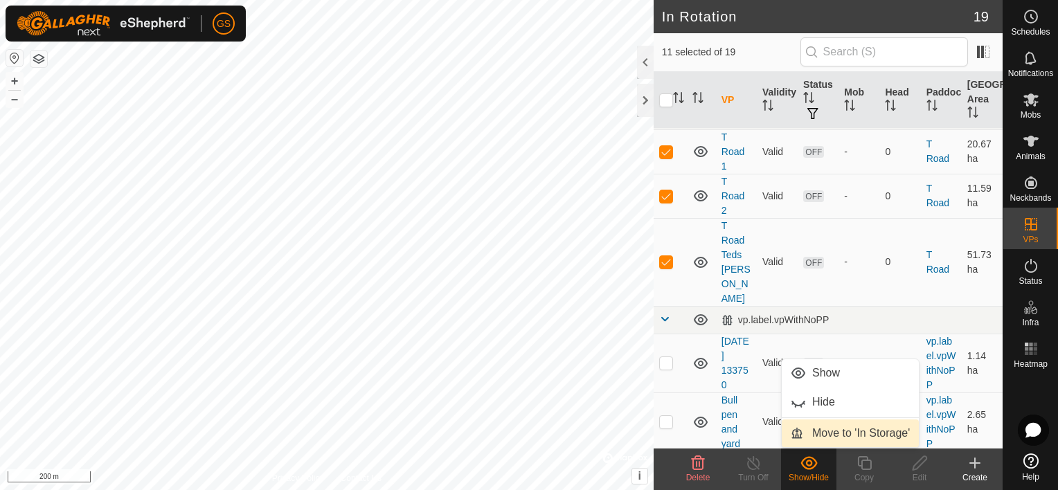
click at [839, 432] on link "Move to 'In Storage'" at bounding box center [850, 434] width 137 height 28
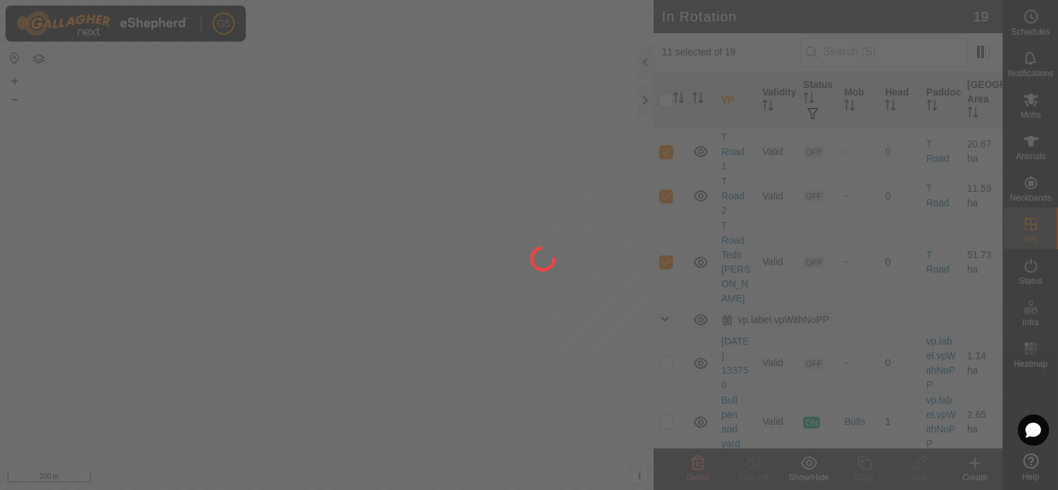
checkbox input "false"
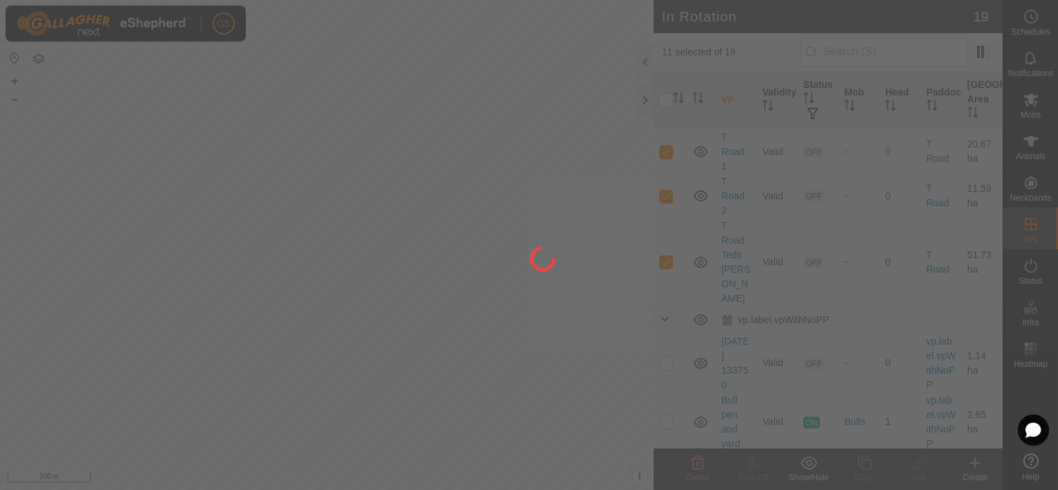
checkbox input "false"
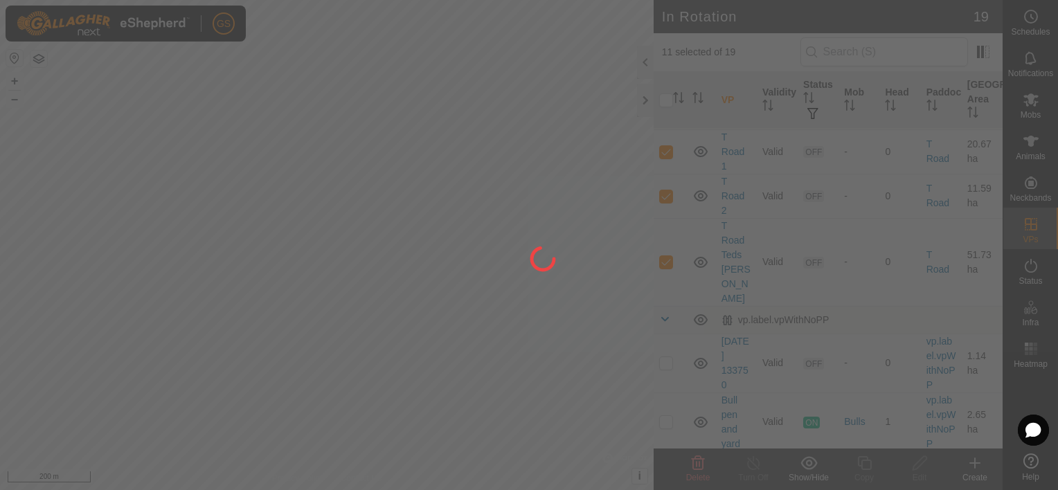
checkbox input "false"
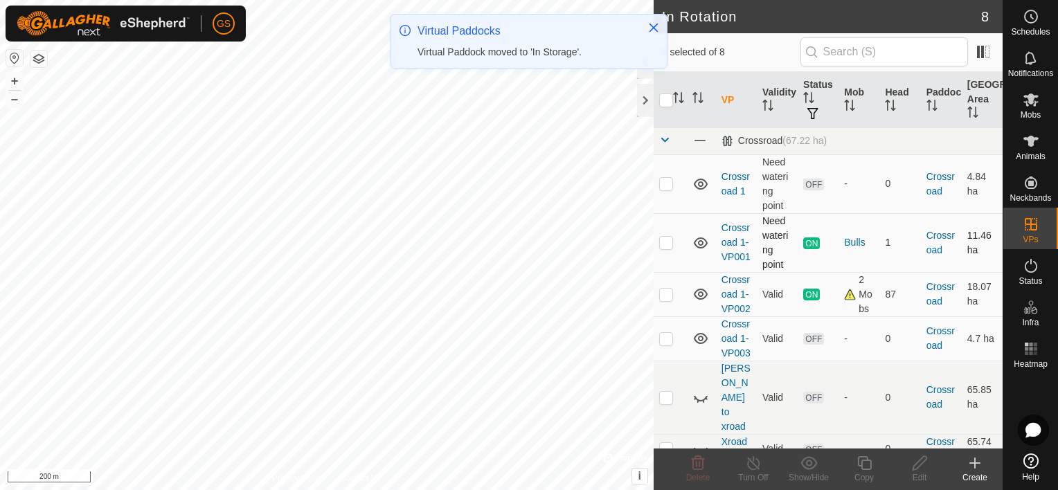
scroll to position [161, 0]
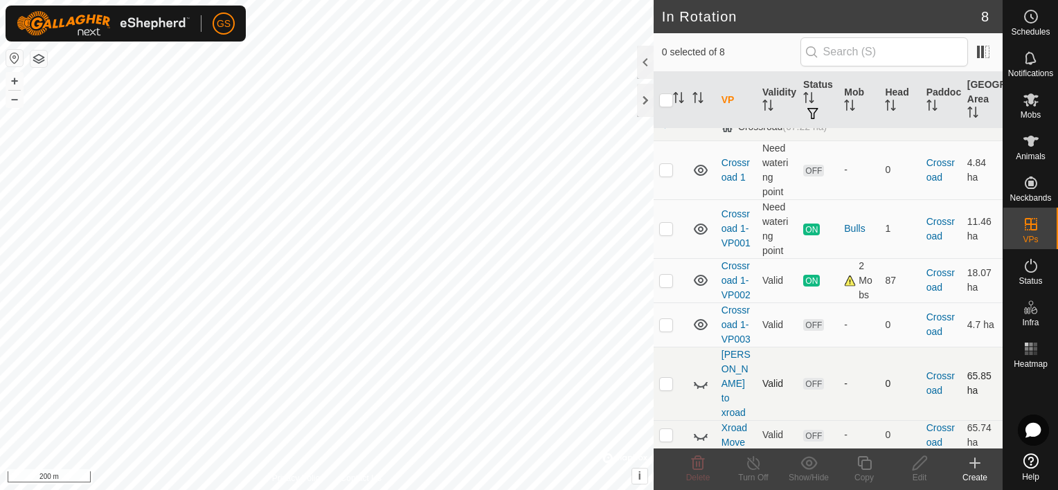
click at [666, 389] on p-checkbox at bounding box center [666, 383] width 14 height 11
checkbox input "true"
click at [665, 436] on p-checkbox at bounding box center [666, 434] width 14 height 11
checkbox input "true"
click at [820, 470] on show-hide-svg-icon at bounding box center [808, 463] width 55 height 17
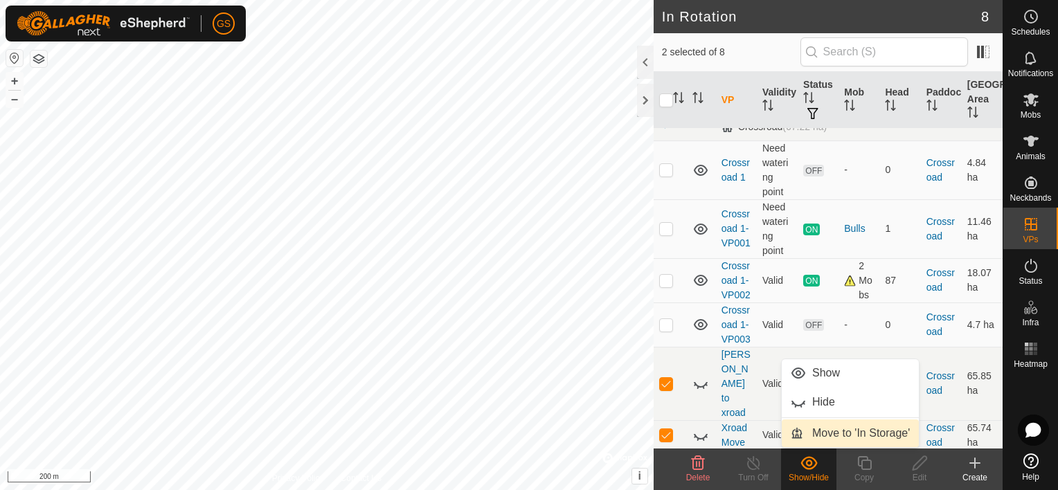
click at [834, 433] on link "Move to 'In Storage'" at bounding box center [850, 434] width 137 height 28
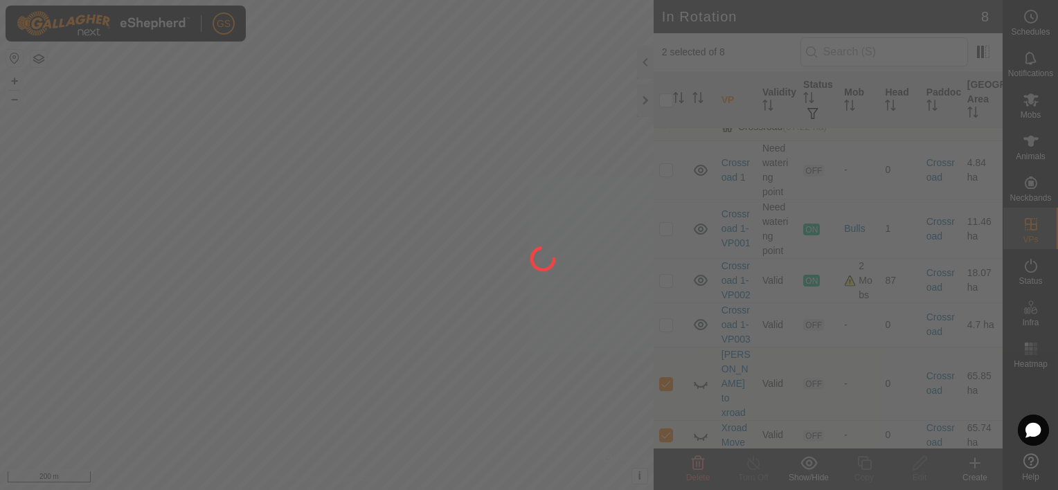
checkbox input "false"
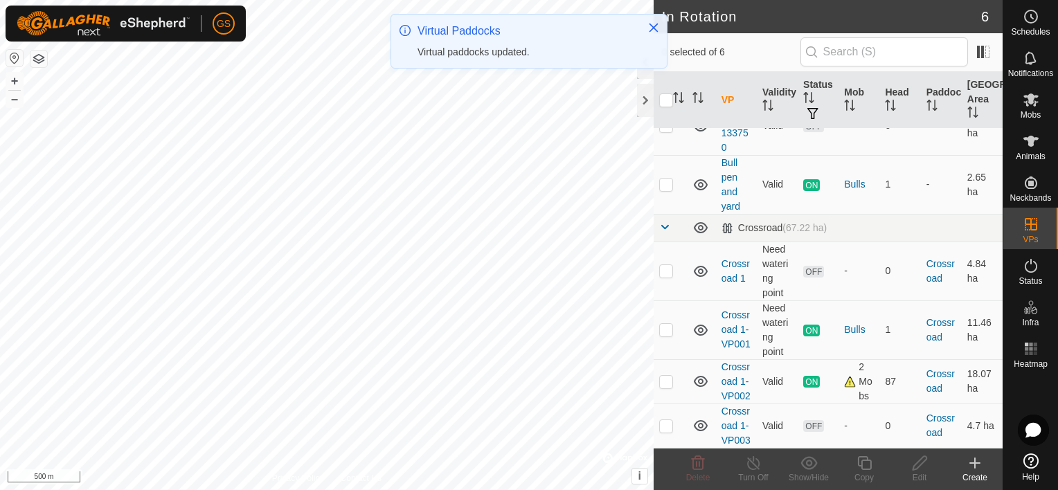
scroll to position [0, 0]
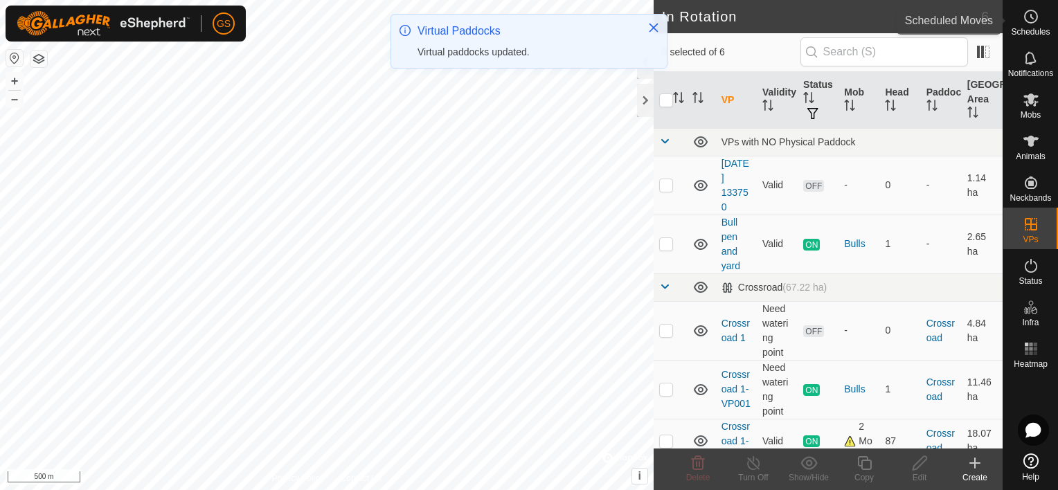
click at [1036, 26] on es-schedule-vp-svg-icon at bounding box center [1030, 17] width 25 height 22
